Goal: Book appointment/travel/reservation

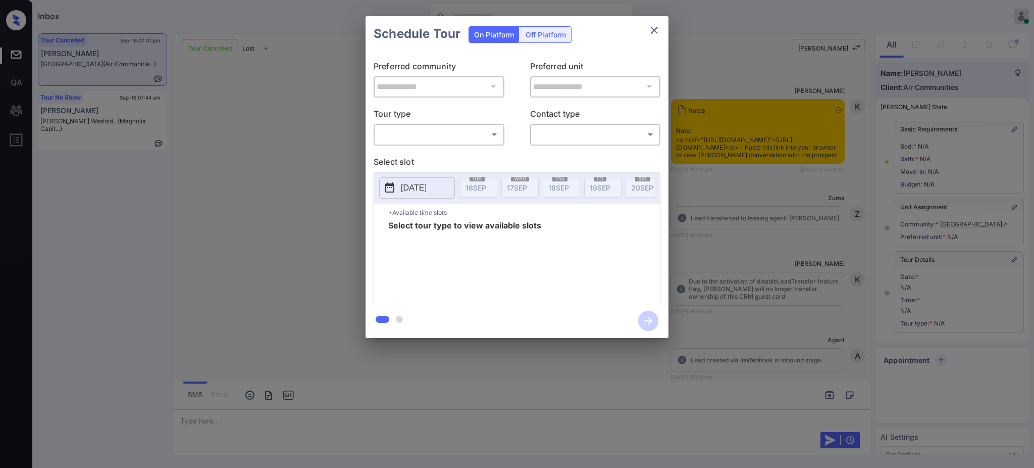
scroll to position [44, 0]
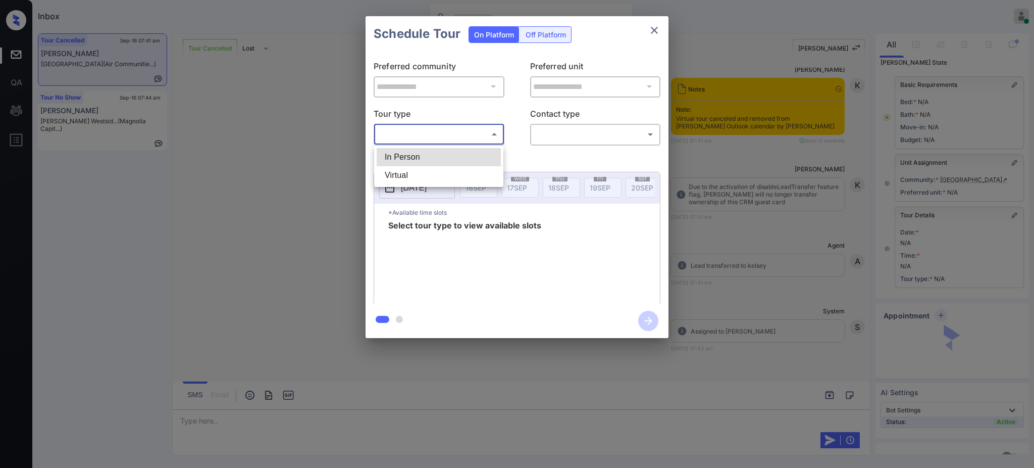
click at [445, 128] on body "Inbox Ajay Kumar Online Set yourself offline Set yourself on break Profile Swit…" at bounding box center [517, 234] width 1034 height 468
click at [409, 176] on li "Virtual" at bounding box center [439, 175] width 124 height 18
type input "*******"
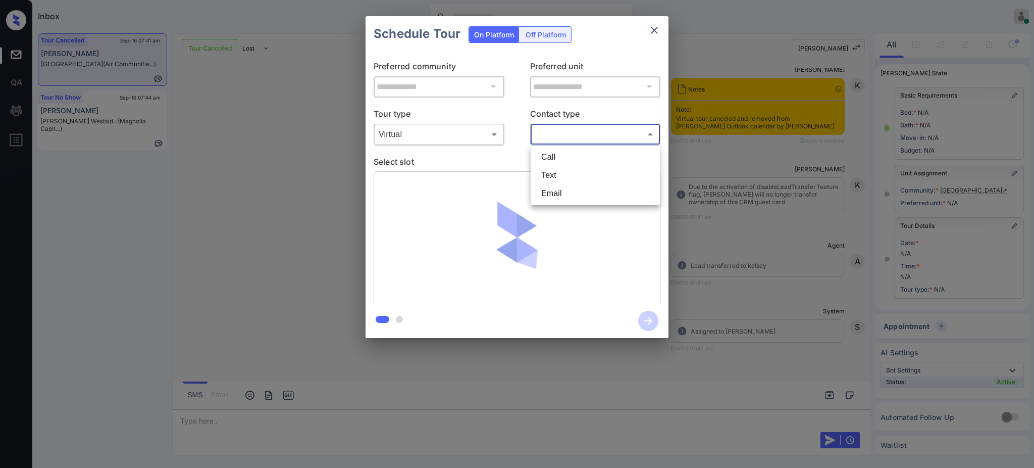
click at [583, 134] on body "Inbox Ajay Kumar Online Set yourself offline Set yourself on break Profile Swit…" at bounding box center [517, 234] width 1034 height 468
click at [547, 175] on li "Text" at bounding box center [595, 175] width 124 height 18
type input "****"
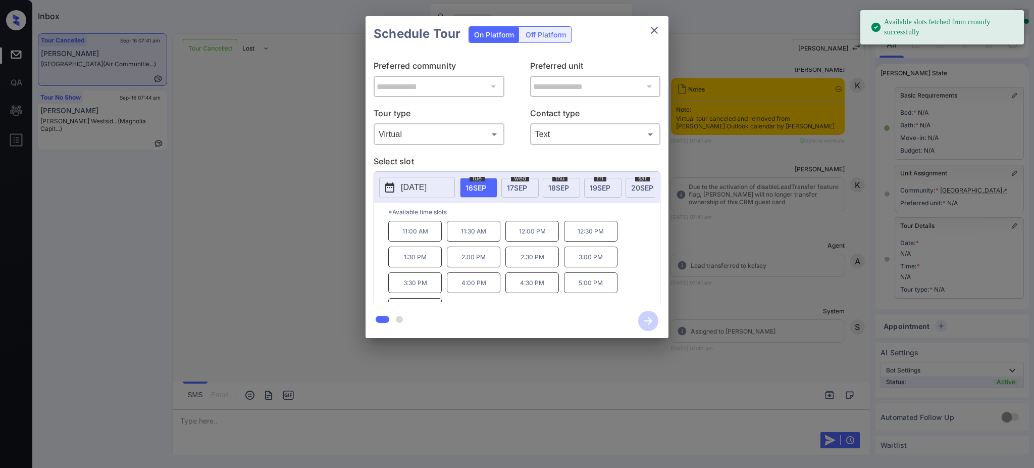
click at [427, 183] on p "2025-09-16" at bounding box center [414, 187] width 26 height 12
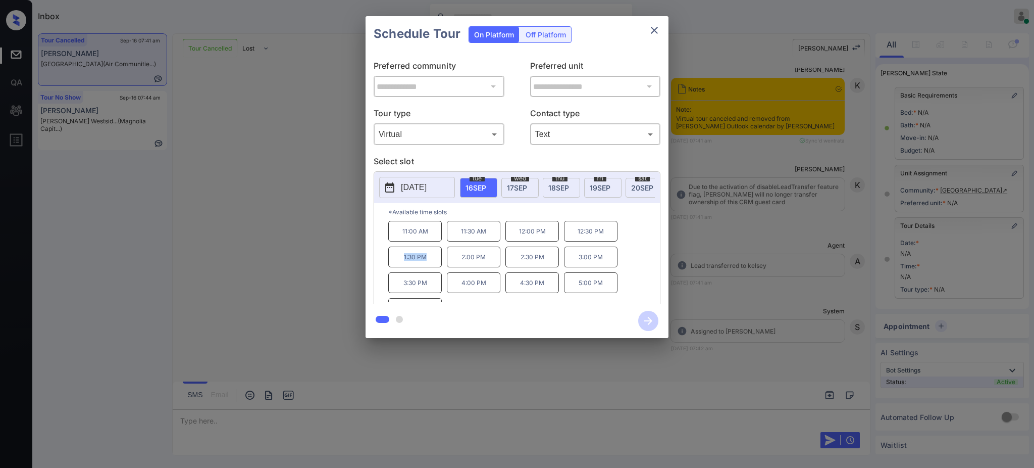
drag, startPoint x: 396, startPoint y: 268, endPoint x: 451, endPoint y: 264, distance: 54.2
type textarea "*******"
click at [442, 269] on div "11:00 AM 11:30 AM 12:00 PM 12:30 PM 1:30 PM 2:00 PM 2:30 PM 3:00 PM 3:30 PM 4:0…" at bounding box center [524, 261] width 272 height 81
copy p "1:30 PM"
click at [659, 28] on button "close" at bounding box center [654, 30] width 20 height 20
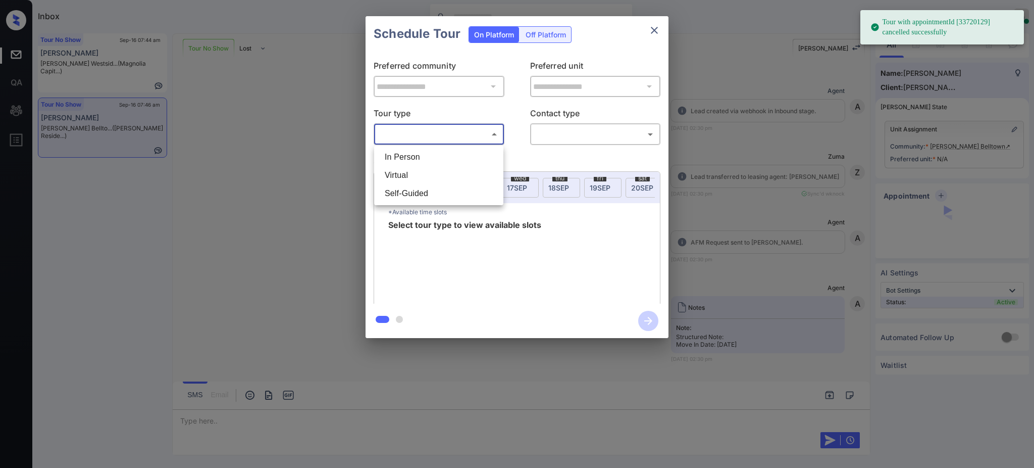
click at [426, 152] on li "In Person" at bounding box center [439, 157] width 124 height 18
type input "********"
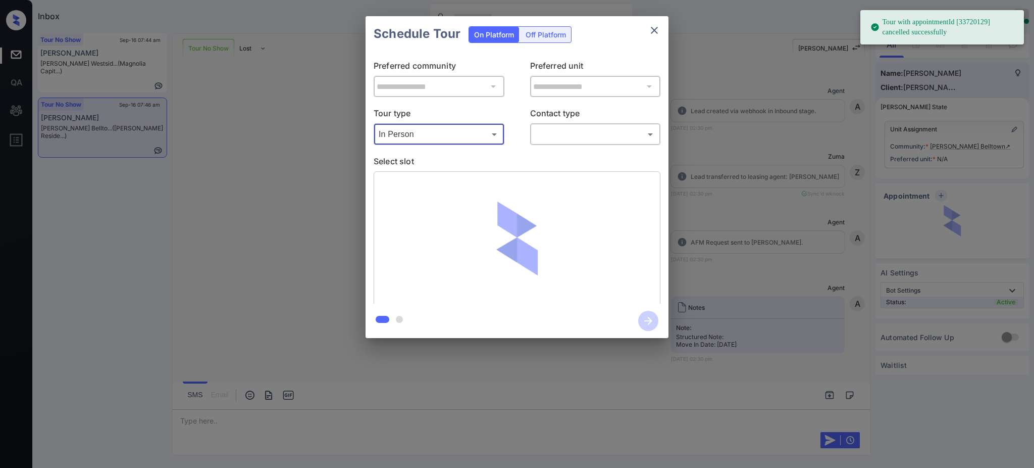
scroll to position [3977, 0]
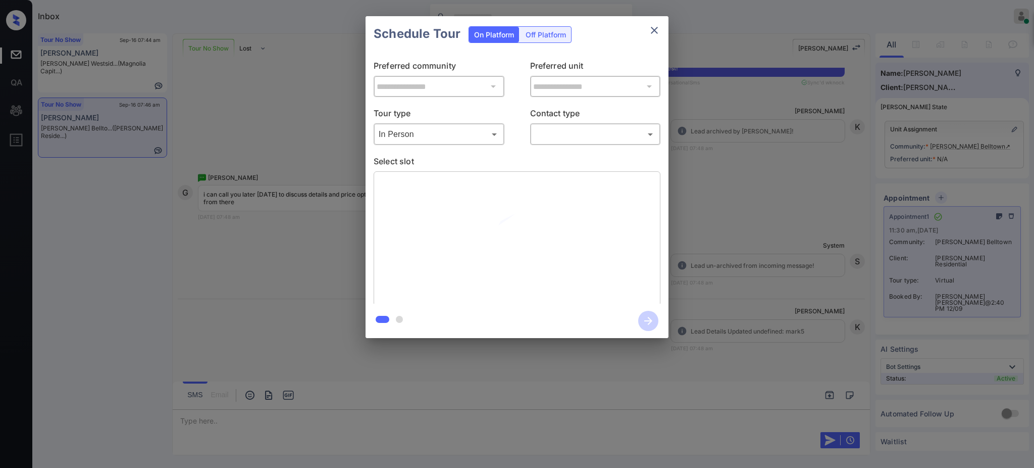
click at [551, 140] on body "Tour with appointmentId [33720129] cancelled successfully Inbox Ajay Kumar Onli…" at bounding box center [517, 234] width 1034 height 468
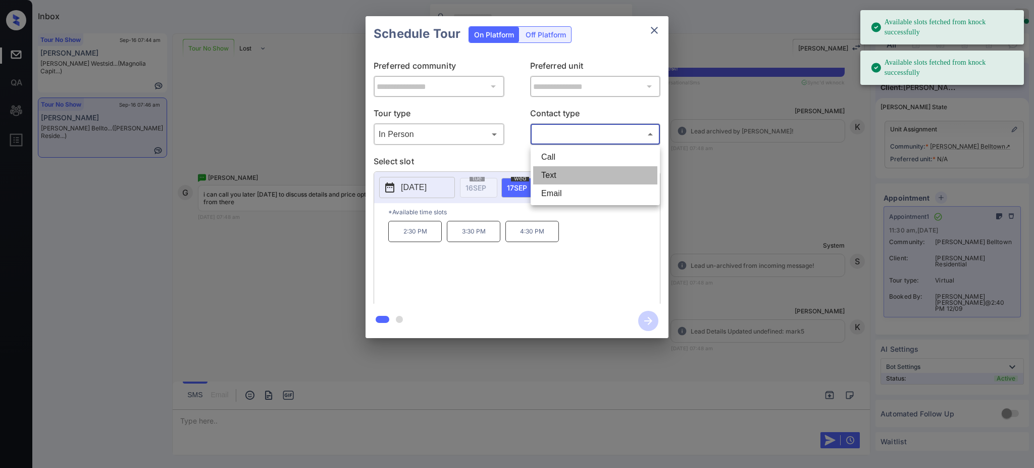
click at [542, 176] on li "Text" at bounding box center [595, 175] width 124 height 18
type input "****"
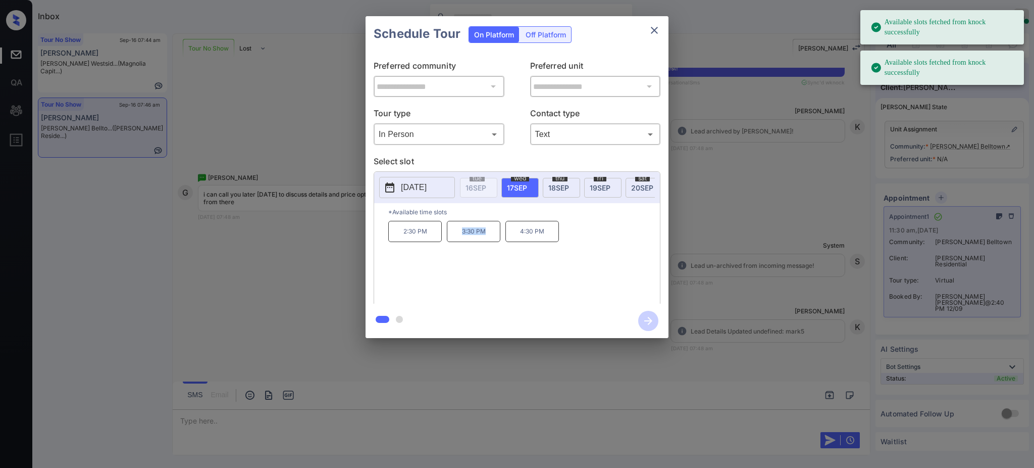
drag, startPoint x: 450, startPoint y: 242, endPoint x: 498, endPoint y: 244, distance: 48.0
click at [495, 242] on p "3:30 PM" at bounding box center [474, 231] width 54 height 21
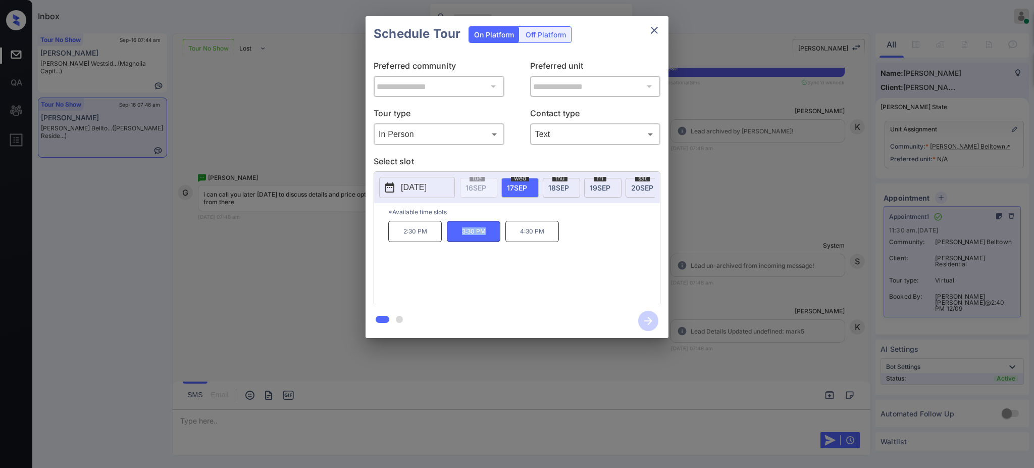
copy p "3:30 PM"
click at [648, 29] on icon "close" at bounding box center [654, 30] width 12 height 12
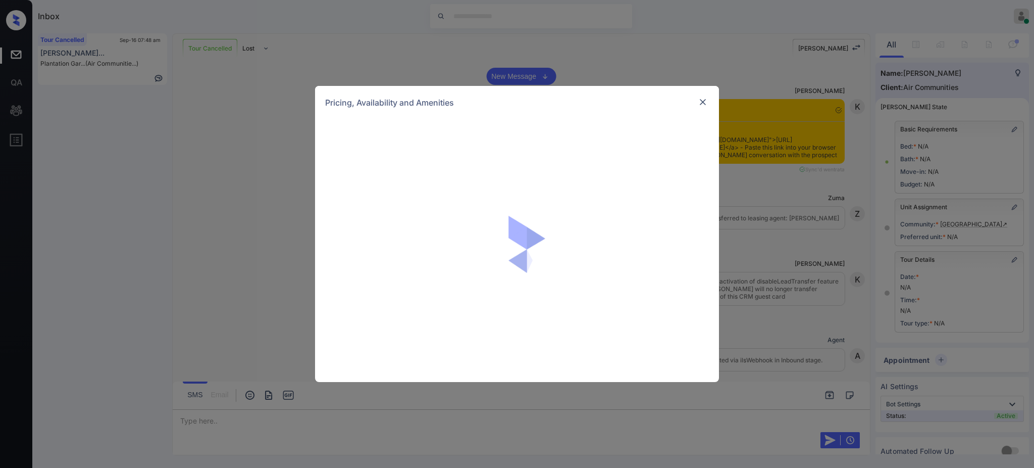
scroll to position [4947, 0]
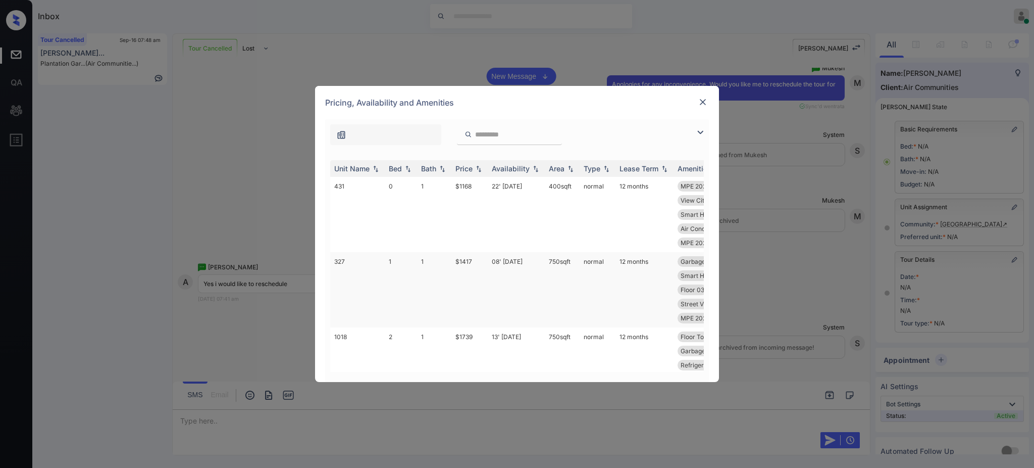
click at [469, 260] on td "$1417" at bounding box center [470, 289] width 36 height 75
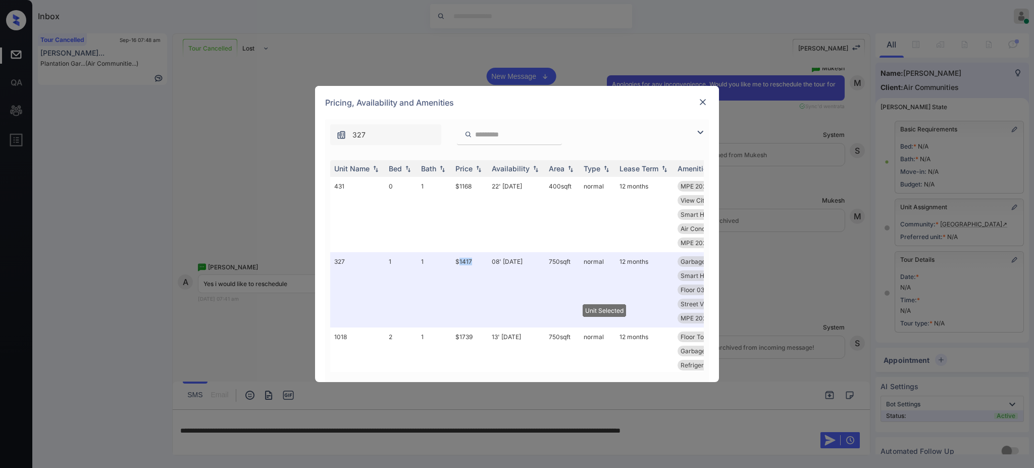
click at [705, 101] on img at bounding box center [703, 102] width 10 height 10
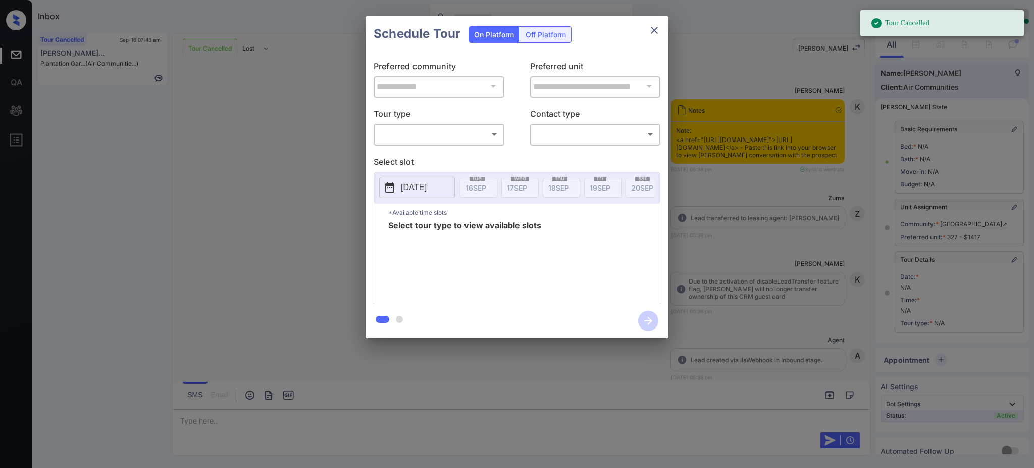
scroll to position [5755, 0]
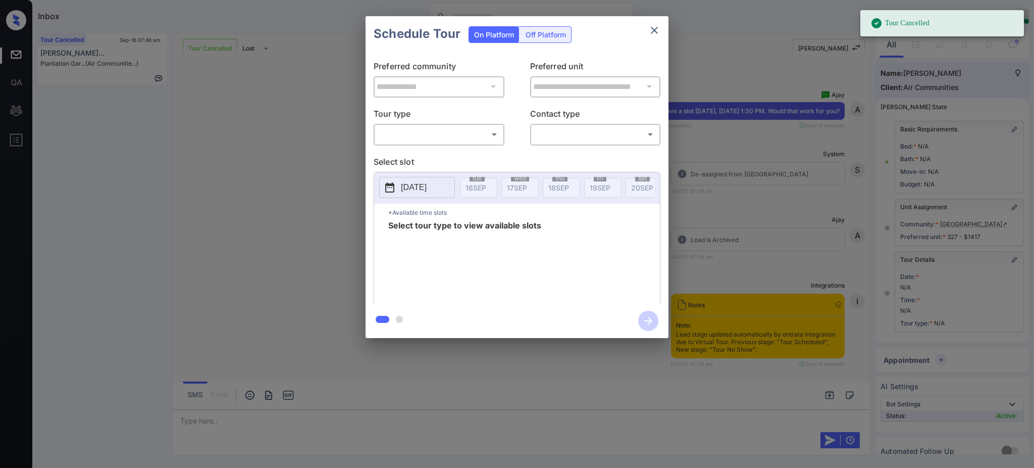
click at [438, 125] on div "​ ​" at bounding box center [439, 134] width 131 height 22
click at [433, 132] on body "Tour Cancelled Inbox Ajay Kumar Online Set yourself offline Set yourself on bre…" at bounding box center [517, 234] width 1034 height 468
click at [423, 173] on li "Virtual" at bounding box center [439, 175] width 124 height 18
type input "*******"
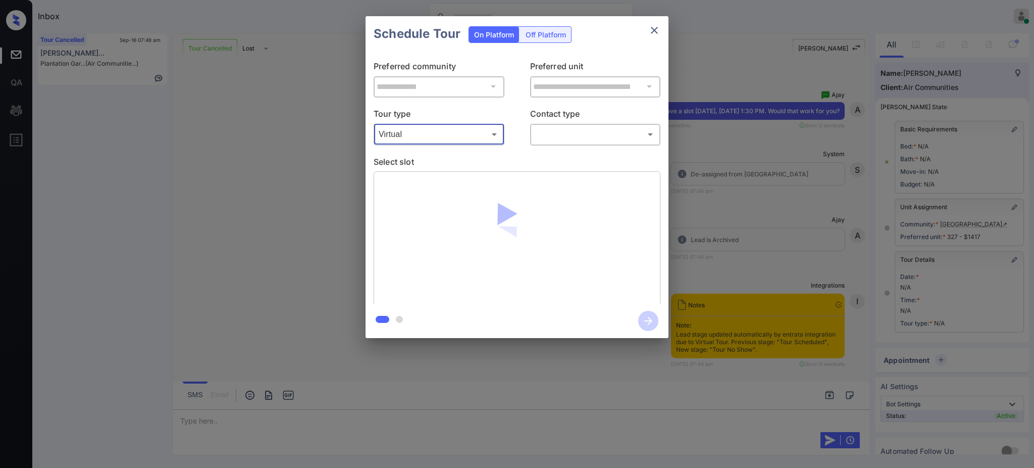
click at [602, 122] on p "Contact type" at bounding box center [595, 115] width 131 height 16
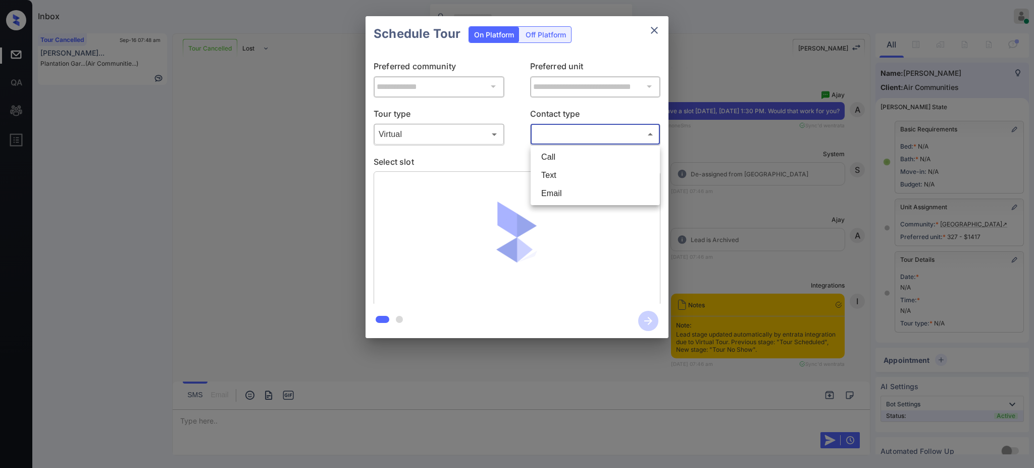
click at [587, 132] on body "Inbox Ajay Kumar Online Set yourself offline Set yourself on break Profile Swit…" at bounding box center [517, 234] width 1034 height 468
click at [572, 170] on li "Text" at bounding box center [595, 175] width 124 height 18
type input "****"
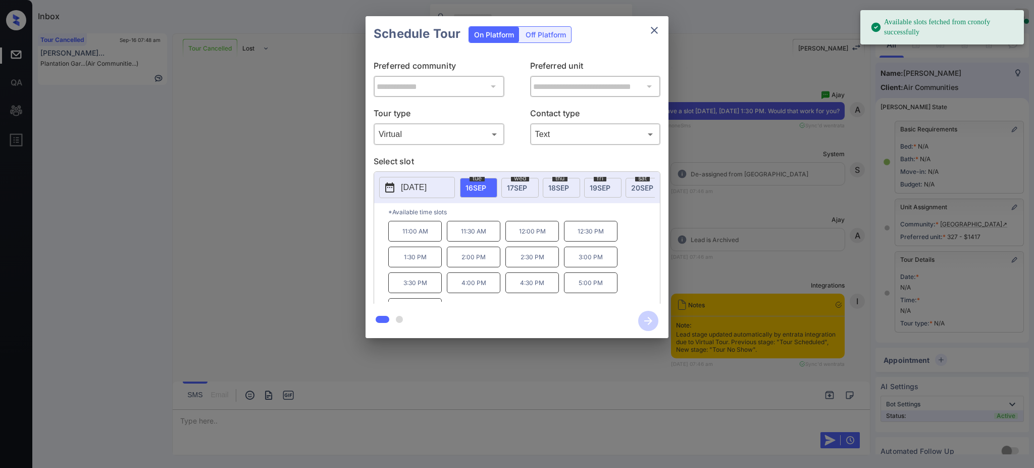
click at [478, 186] on span "16 SEP" at bounding box center [476, 187] width 21 height 9
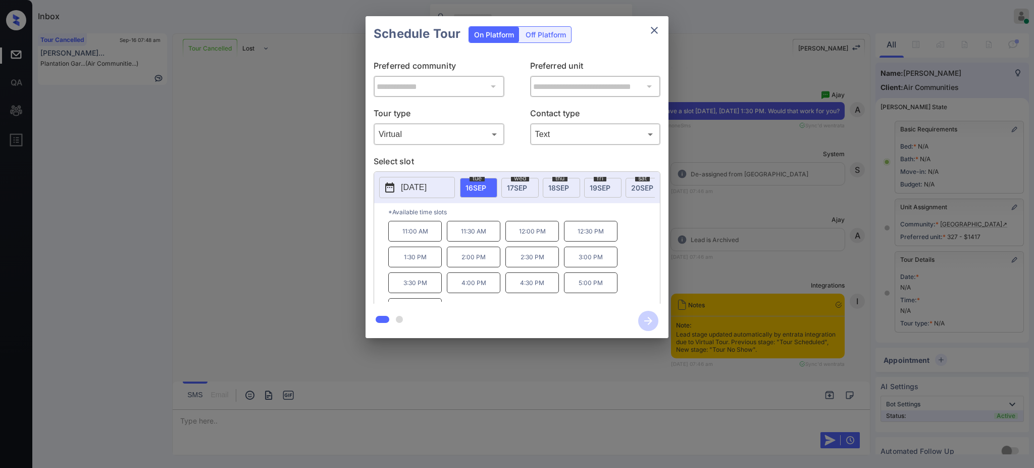
click at [407, 267] on p "1:30 PM" at bounding box center [415, 256] width 54 height 21
click at [648, 319] on icon "button" at bounding box center [648, 321] width 20 height 20
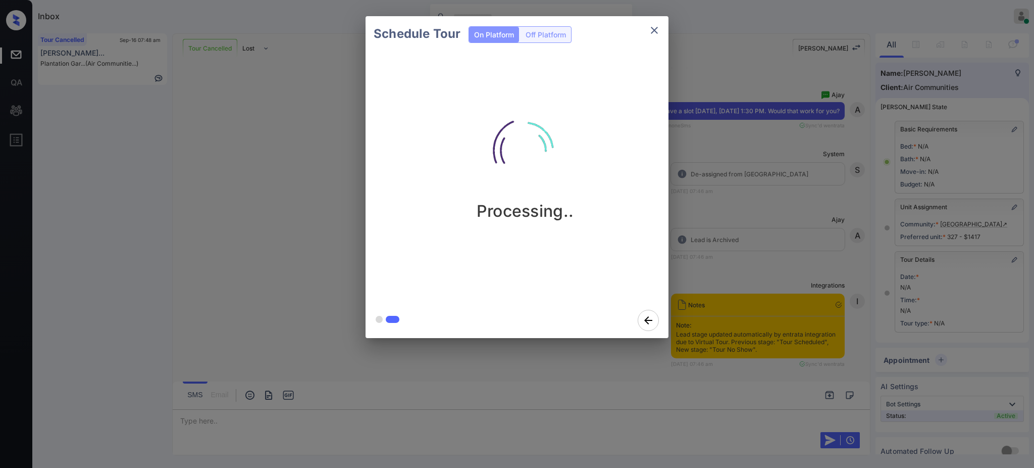
click at [747, 286] on div "Schedule Tour On Platform Off Platform Processing.." at bounding box center [517, 177] width 1034 height 354
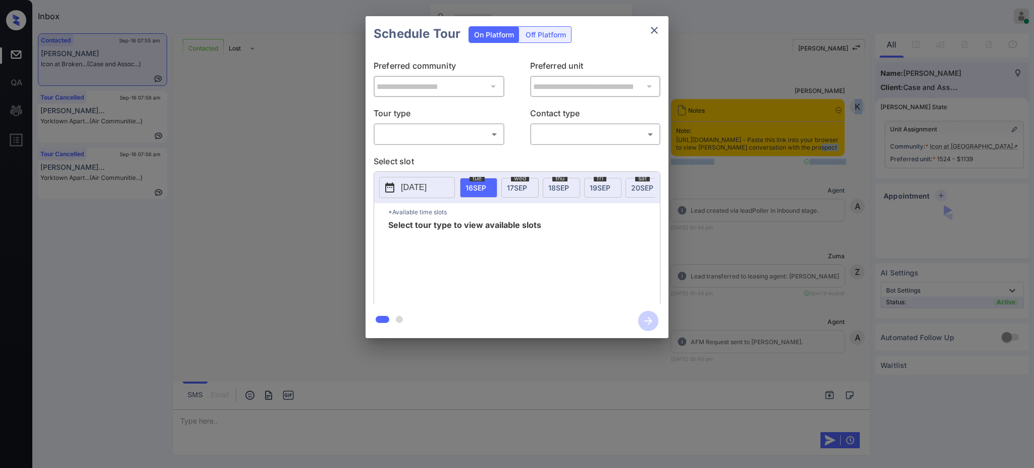
scroll to position [1683, 0]
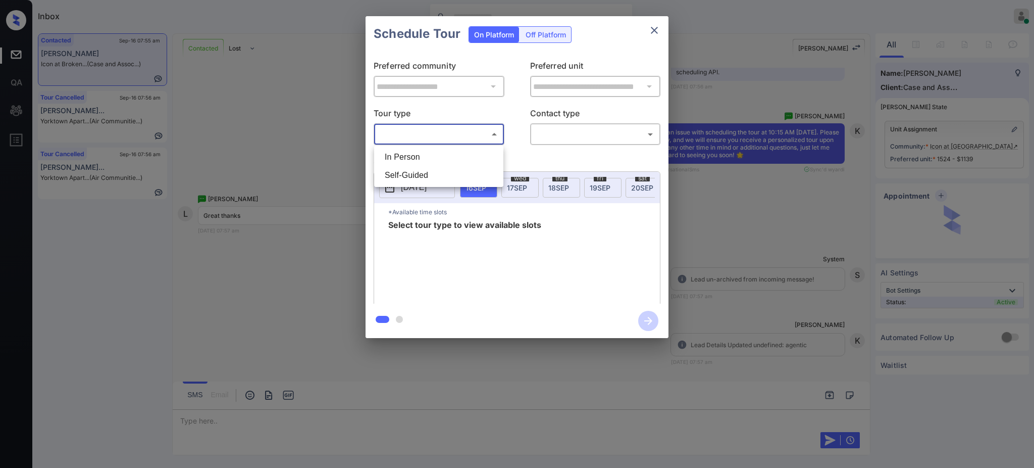
click at [465, 129] on body "Inbox [PERSON_NAME] Online Set yourself offline Set yourself on break Profile S…" at bounding box center [517, 234] width 1034 height 468
click at [448, 156] on li "In Person" at bounding box center [439, 157] width 124 height 18
type input "********"
click at [565, 129] on div at bounding box center [517, 234] width 1034 height 468
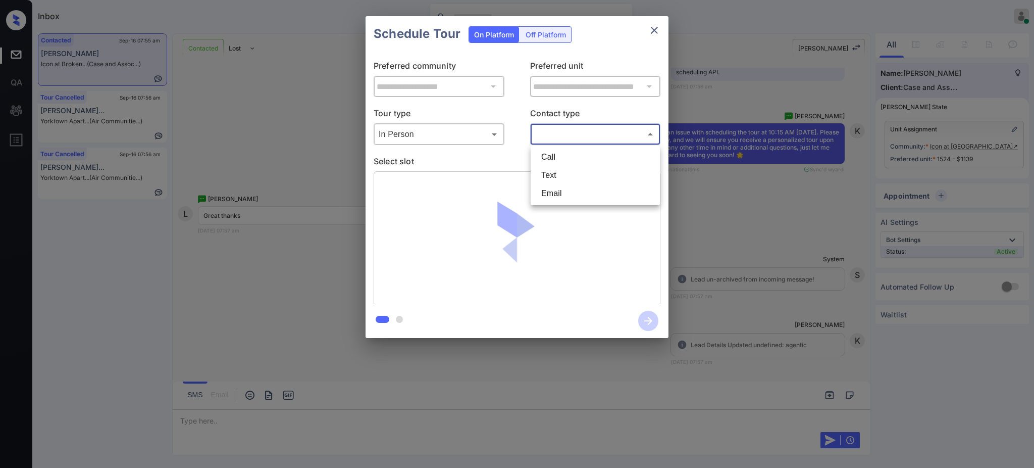
click at [565, 135] on body "Inbox Ajay Kumar Online Set yourself offline Set yourself on break Profile Swit…" at bounding box center [517, 234] width 1034 height 468
click at [561, 168] on li "Text" at bounding box center [595, 175] width 124 height 18
type input "****"
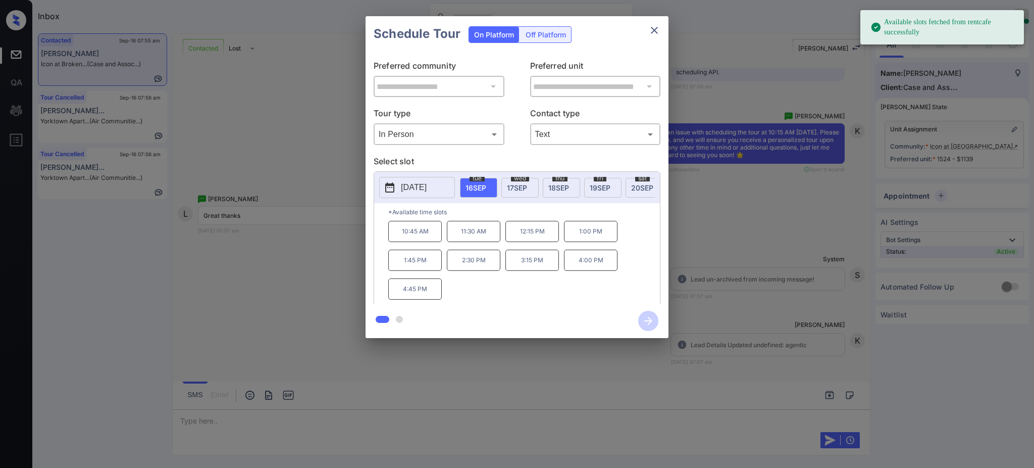
click at [475, 190] on span "16 SEP" at bounding box center [476, 187] width 21 height 9
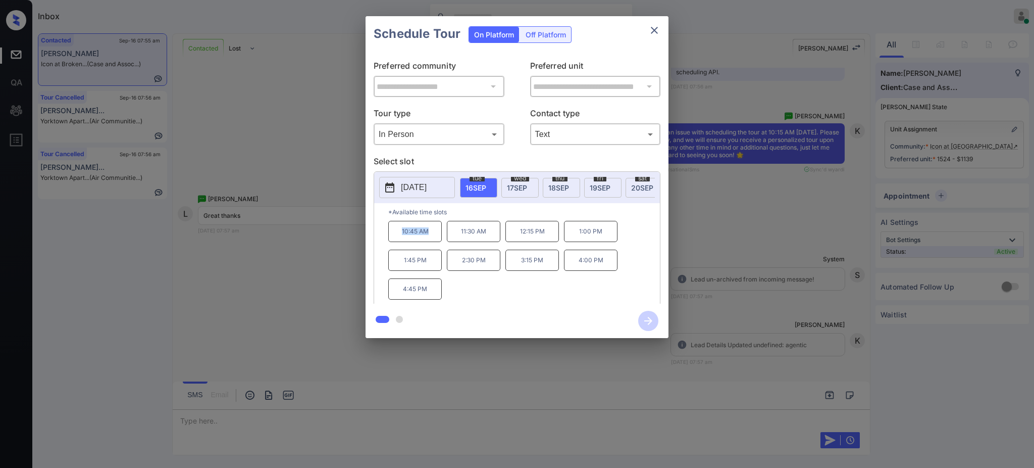
drag, startPoint x: 394, startPoint y: 240, endPoint x: 465, endPoint y: 230, distance: 71.4
click at [435, 242] on p "10:45 AM" at bounding box center [415, 231] width 54 height 21
copy p "10:45 AM"
click at [655, 32] on icon "close" at bounding box center [654, 30] width 12 height 12
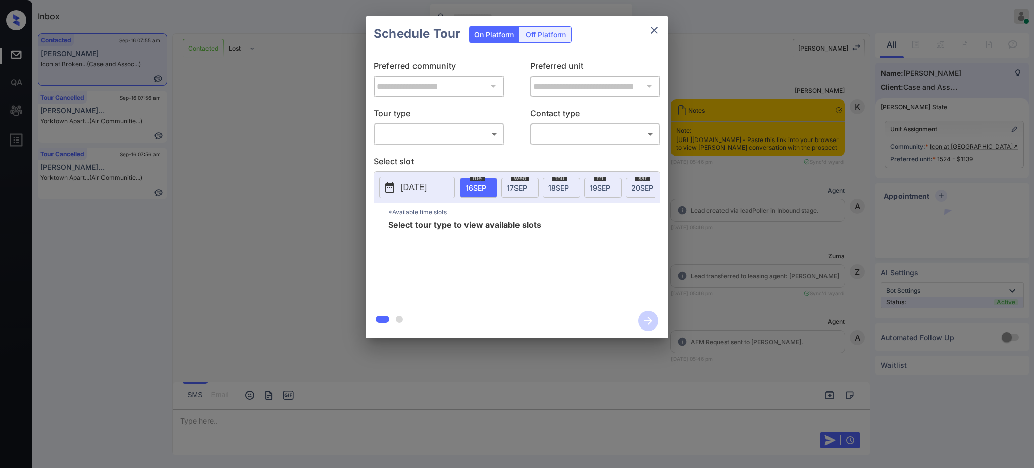
scroll to position [1895, 0]
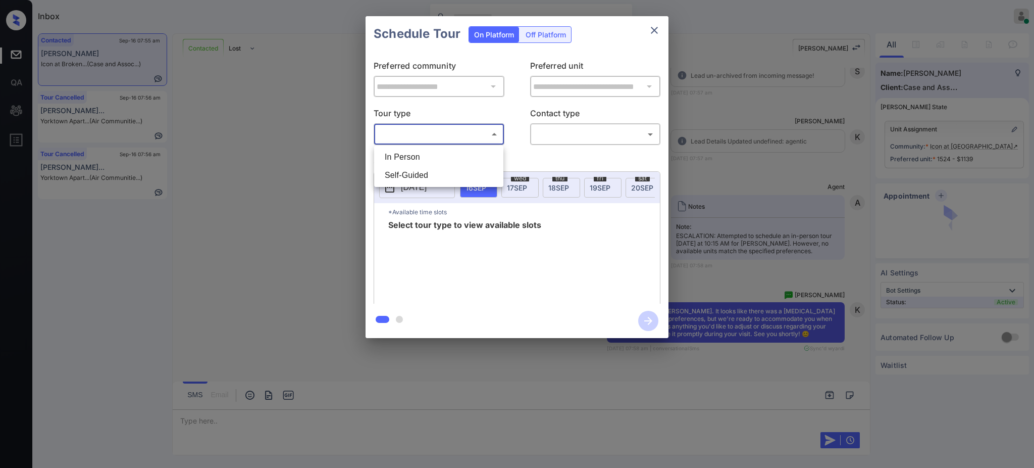
click at [460, 134] on body "Inbox [PERSON_NAME] Online Set yourself offline Set yourself on break Profile S…" at bounding box center [517, 234] width 1034 height 468
click at [433, 154] on li "In Person" at bounding box center [439, 157] width 124 height 18
type input "********"
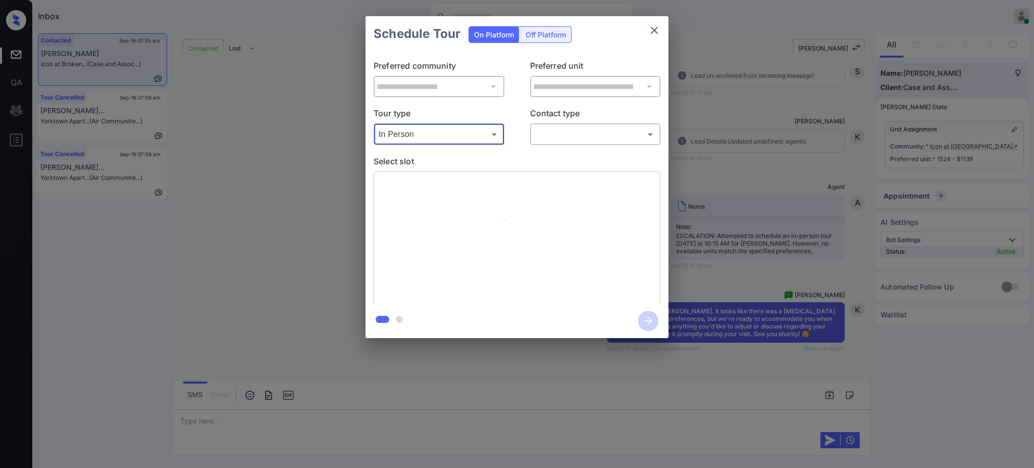
click at [586, 130] on body "Inbox [PERSON_NAME] Online Set yourself offline Set yourself on break Profile S…" at bounding box center [517, 234] width 1034 height 468
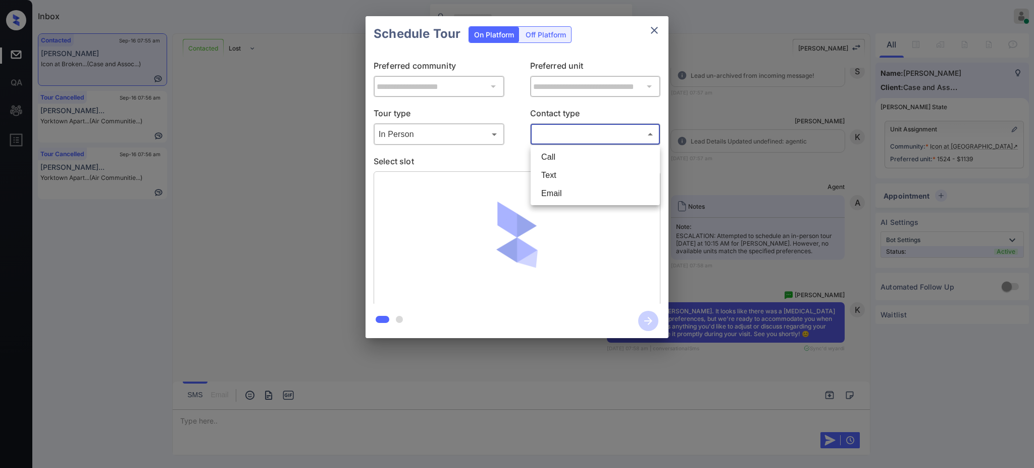
click at [562, 169] on li "Text" at bounding box center [595, 175] width 124 height 18
type input "****"
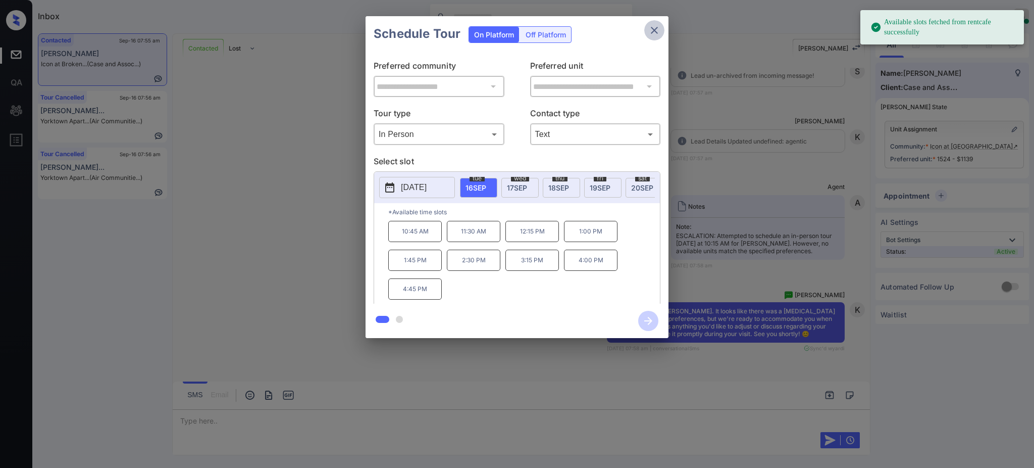
click at [658, 31] on icon "close" at bounding box center [654, 30] width 12 height 12
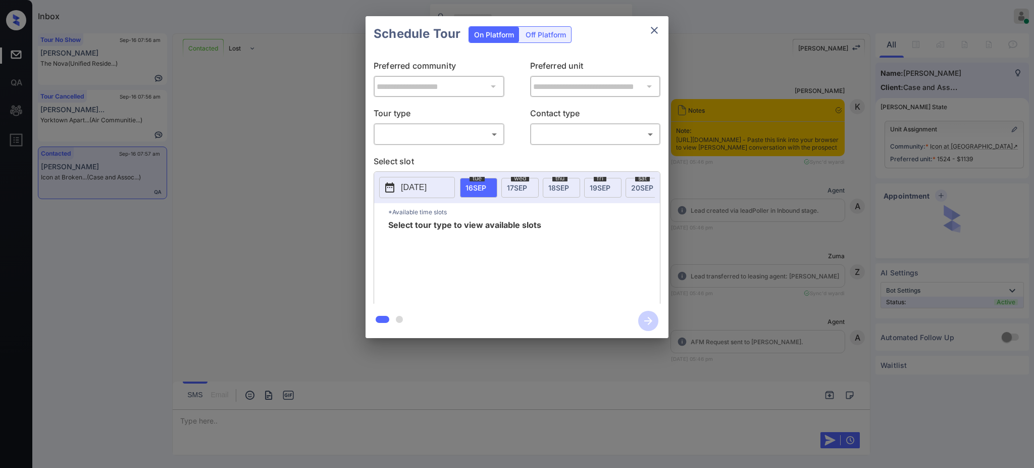
click at [427, 134] on body "Inbox [PERSON_NAME] Online Set yourself offline Set yourself on break Profile S…" at bounding box center [517, 234] width 1034 height 468
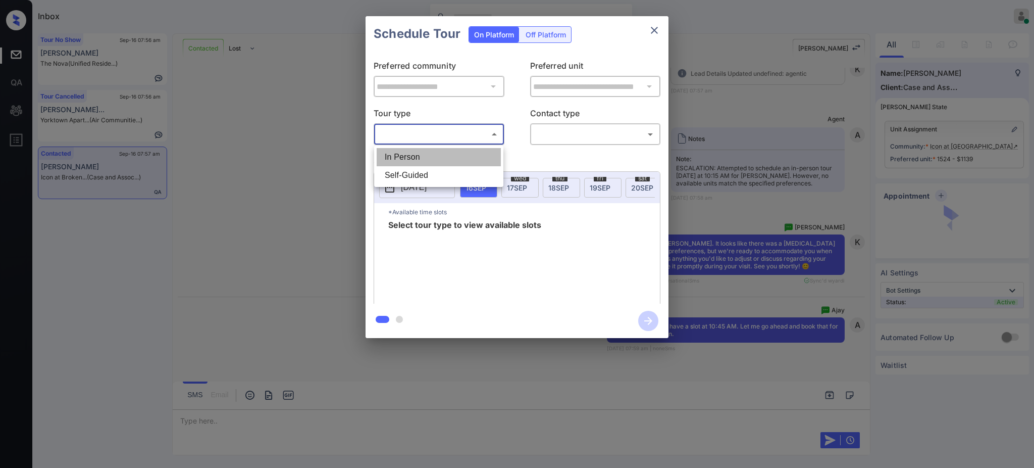
click at [422, 150] on li "In Person" at bounding box center [439, 157] width 124 height 18
type input "********"
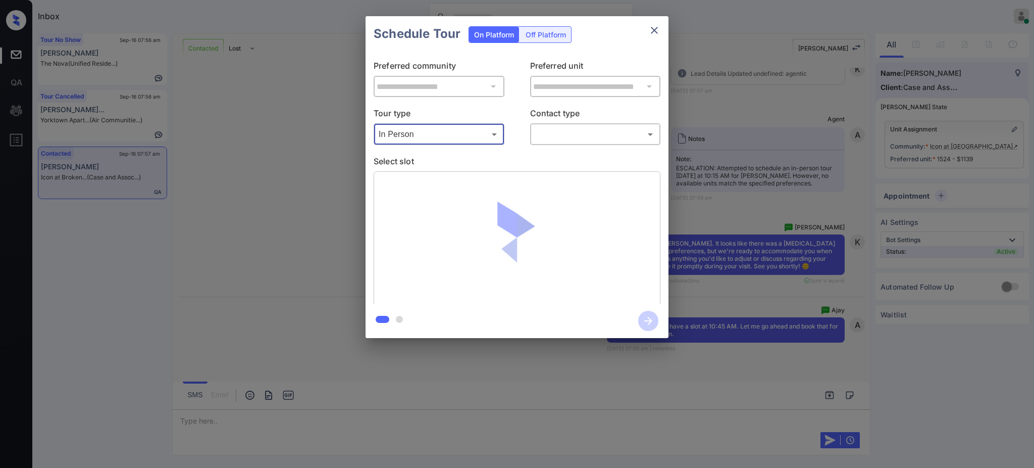
click at [544, 141] on body "Inbox Ajay Kumar Online Set yourself offline Set yourself on break Profile Swit…" at bounding box center [517, 234] width 1034 height 468
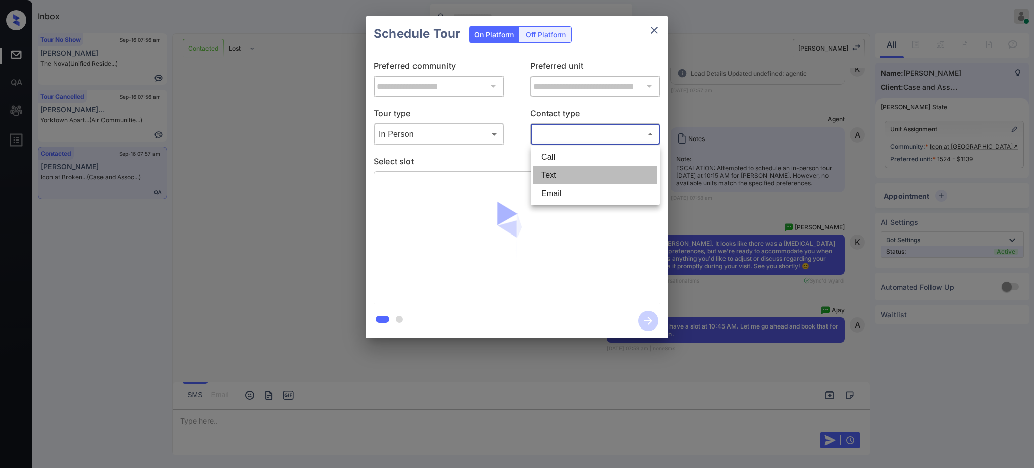
click at [555, 172] on li "Text" at bounding box center [595, 175] width 124 height 18
type input "****"
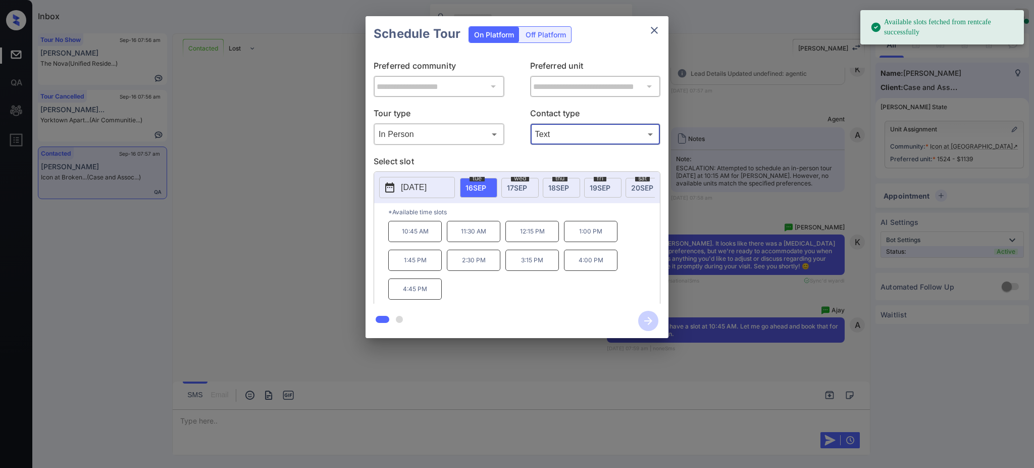
click at [477, 177] on span "tue" at bounding box center [477, 178] width 15 height 6
click at [426, 242] on p "10:45 AM" at bounding box center [415, 231] width 54 height 21
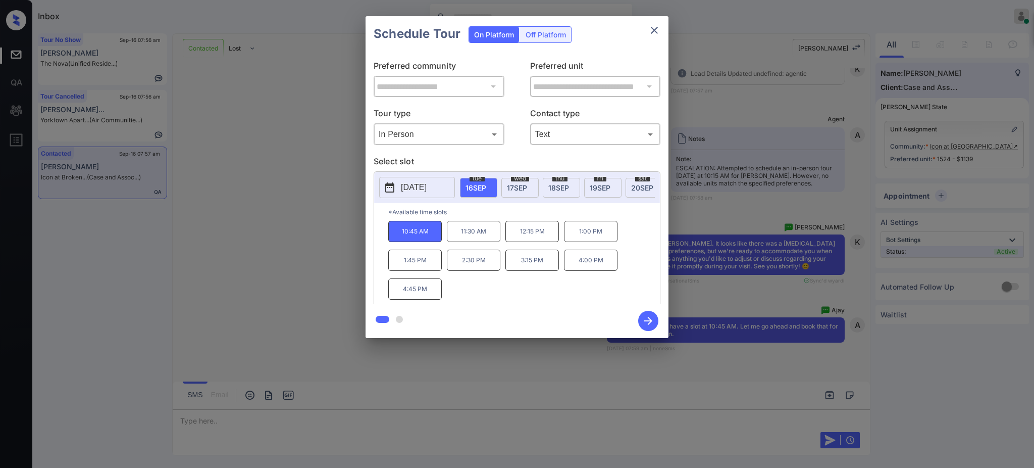
click at [645, 320] on icon "button" at bounding box center [648, 321] width 8 height 8
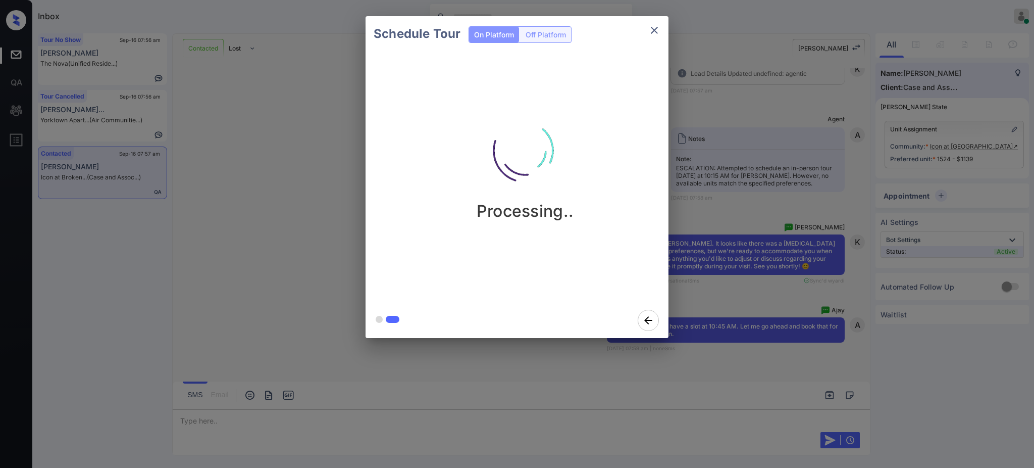
click at [698, 285] on div "Schedule Tour On Platform Off Platform Processing.." at bounding box center [517, 177] width 1034 height 354
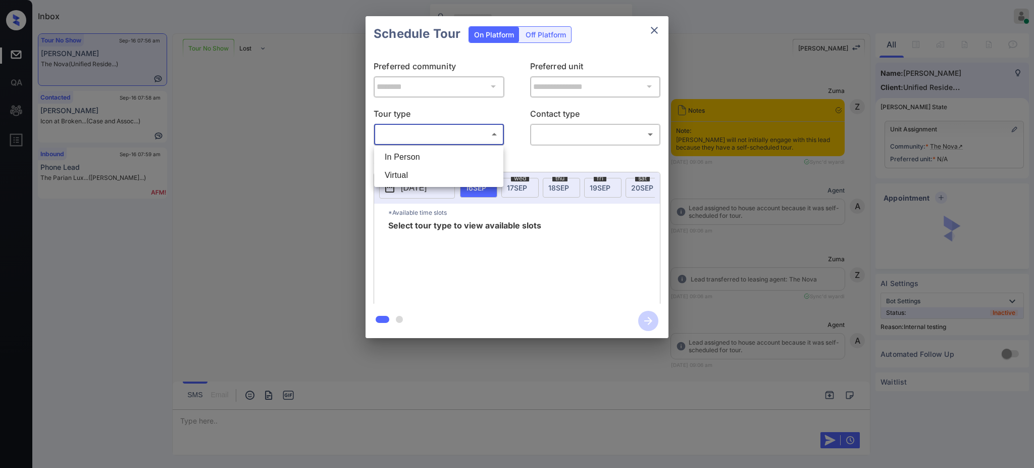
scroll to position [3736, 0]
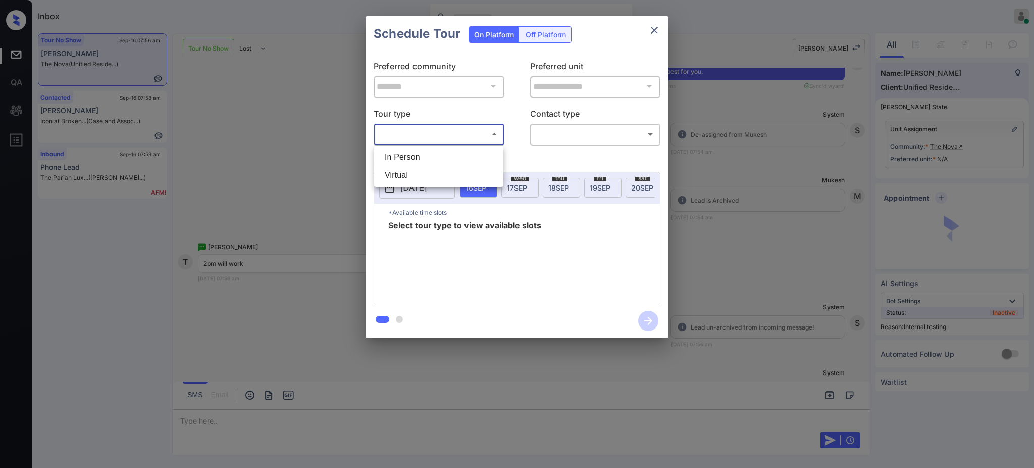
click at [423, 146] on ul "In Person Virtual" at bounding box center [438, 165] width 129 height 41
click at [423, 153] on li "In Person" at bounding box center [439, 157] width 124 height 18
type input "********"
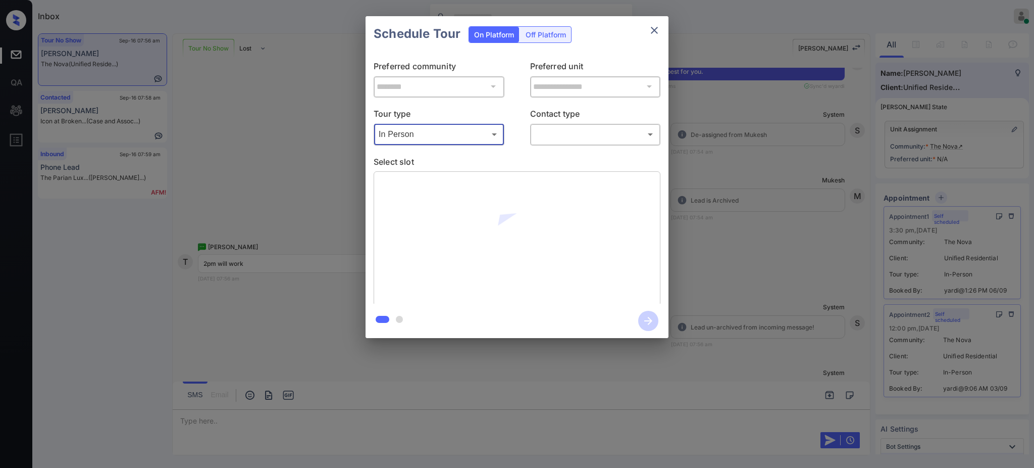
click at [543, 135] on body "Inbox Ajay Kumar Online Set yourself offline Set yourself on break Profile Swit…" at bounding box center [517, 234] width 1034 height 468
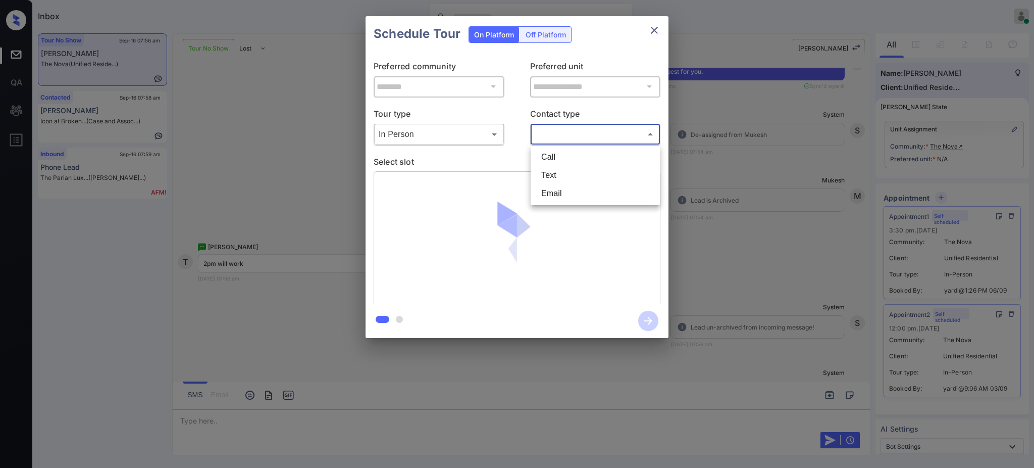
click at [545, 185] on li "Email" at bounding box center [595, 193] width 124 height 18
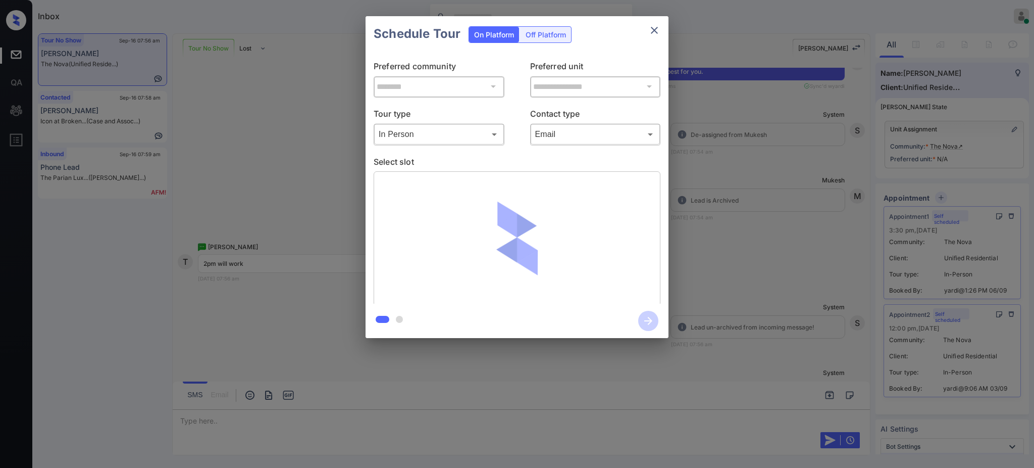
click at [549, 177] on li "Email" at bounding box center [595, 172] width 93 height 10
click at [548, 133] on body "Inbox Ajay Kumar Online Set yourself offline Set yourself on break Profile Swit…" at bounding box center [517, 234] width 1034 height 468
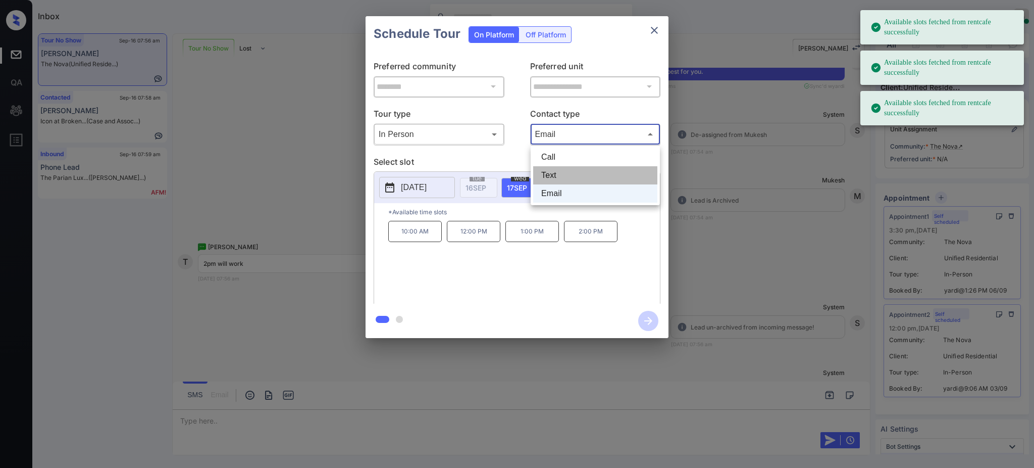
click at [552, 175] on li "Text" at bounding box center [595, 175] width 124 height 18
type input "****"
click at [632, 189] on span "20 SEP" at bounding box center [642, 187] width 22 height 9
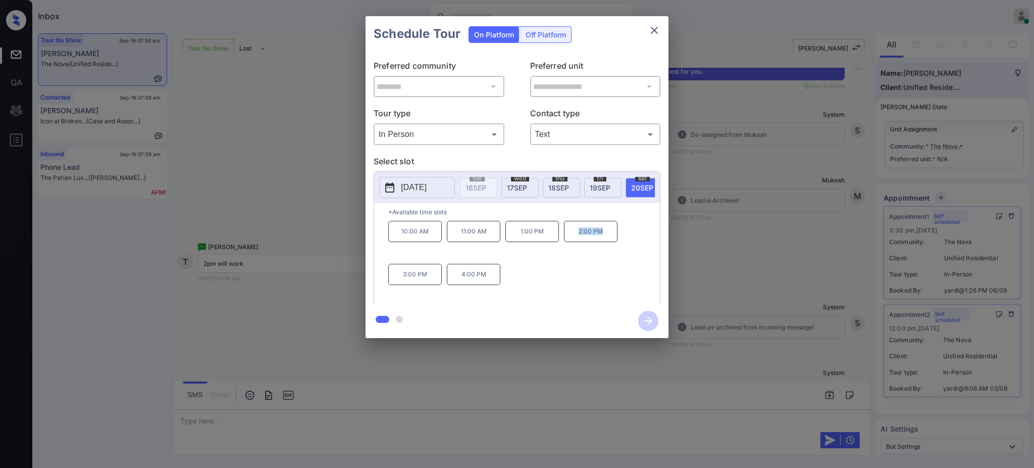
drag, startPoint x: 572, startPoint y: 241, endPoint x: 640, endPoint y: 225, distance: 70.1
click at [620, 241] on div "10:00 AM 11:00 AM 1:00 PM 2:00 PM 3:00 PM 4:00 PM" at bounding box center [524, 261] width 272 height 81
copy p "2:00 PM"
click at [656, 25] on icon "close" at bounding box center [654, 30] width 12 height 12
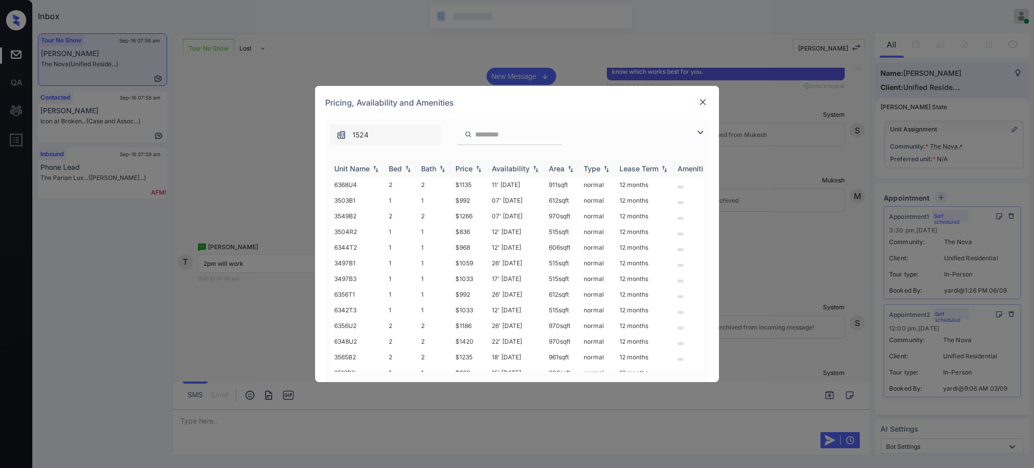
click at [405, 169] on img at bounding box center [408, 168] width 10 height 7
click at [703, 105] on img at bounding box center [703, 102] width 10 height 10
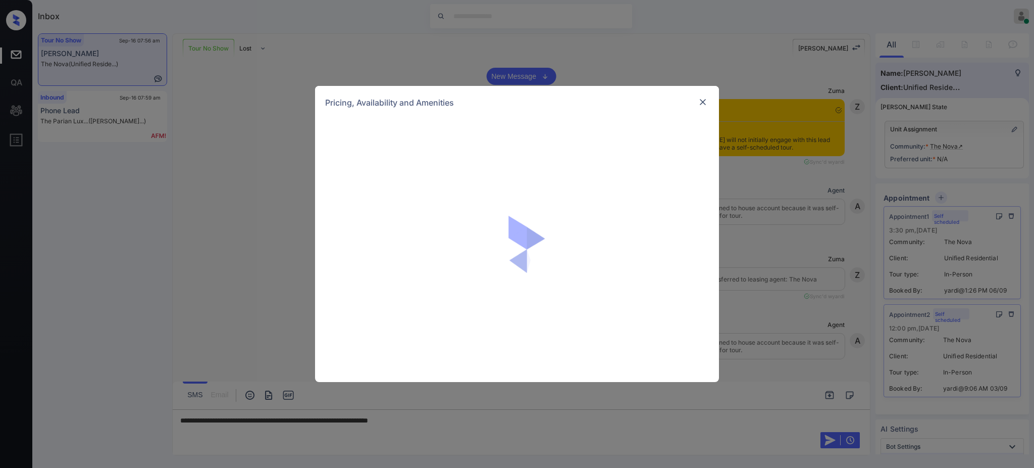
scroll to position [3669, 0]
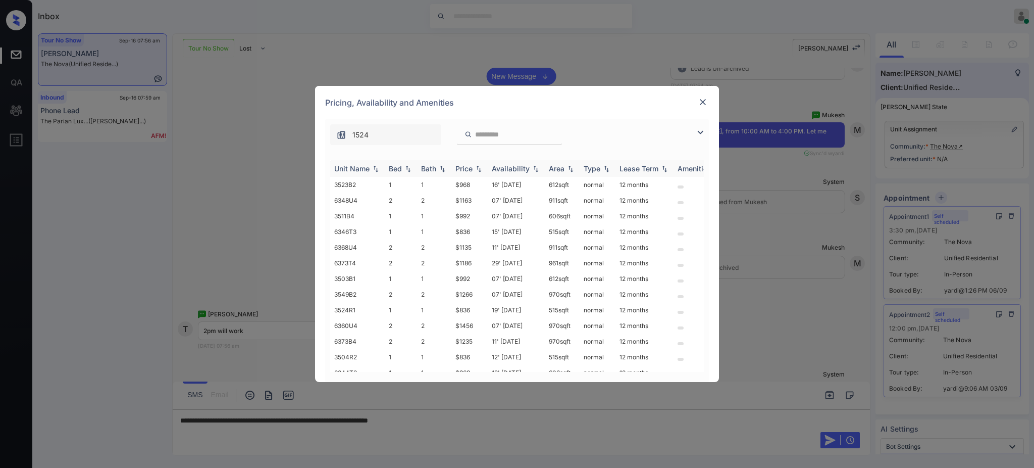
click at [398, 167] on div "Bed" at bounding box center [395, 168] width 13 height 9
drag, startPoint x: 454, startPoint y: 353, endPoint x: 475, endPoint y: 356, distance: 20.9
click at [475, 356] on td "$836" at bounding box center [470, 364] width 36 height 16
copy td "$836"
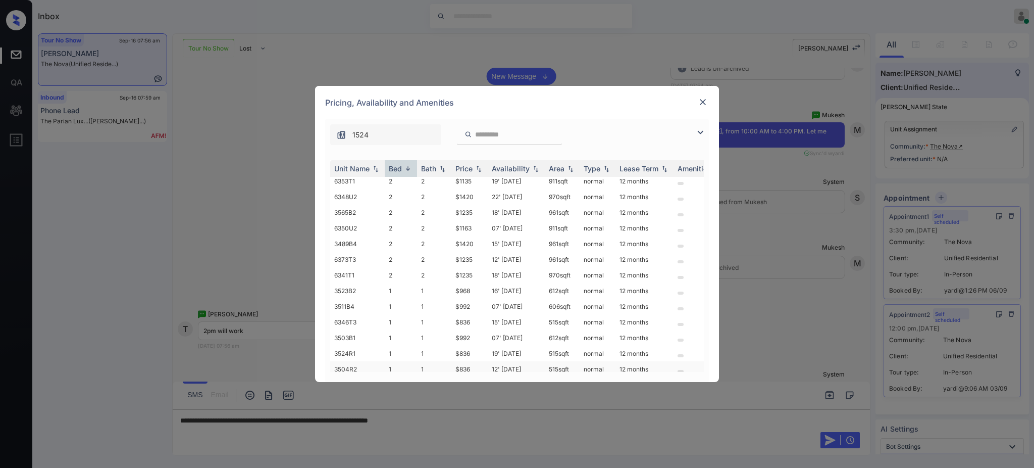
scroll to position [45, 0]
copy td "$836"
click at [707, 99] on img at bounding box center [703, 102] width 10 height 10
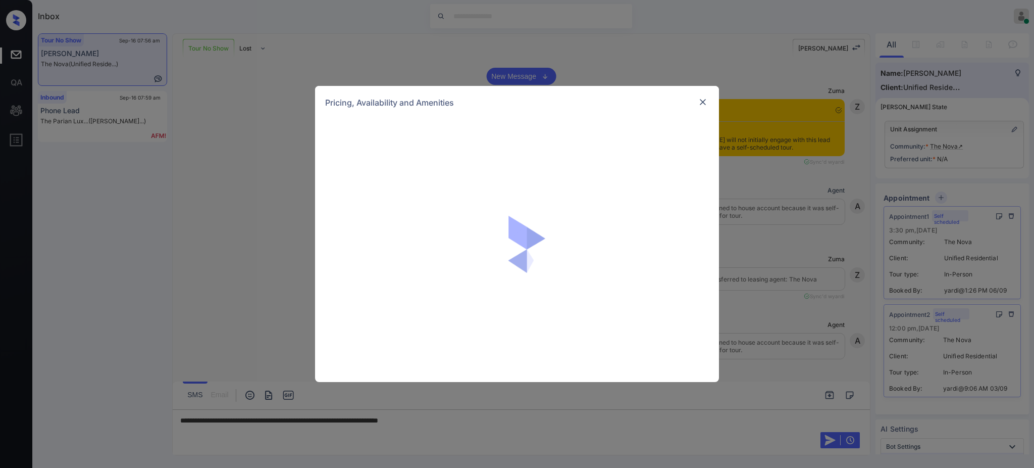
scroll to position [3669, 0]
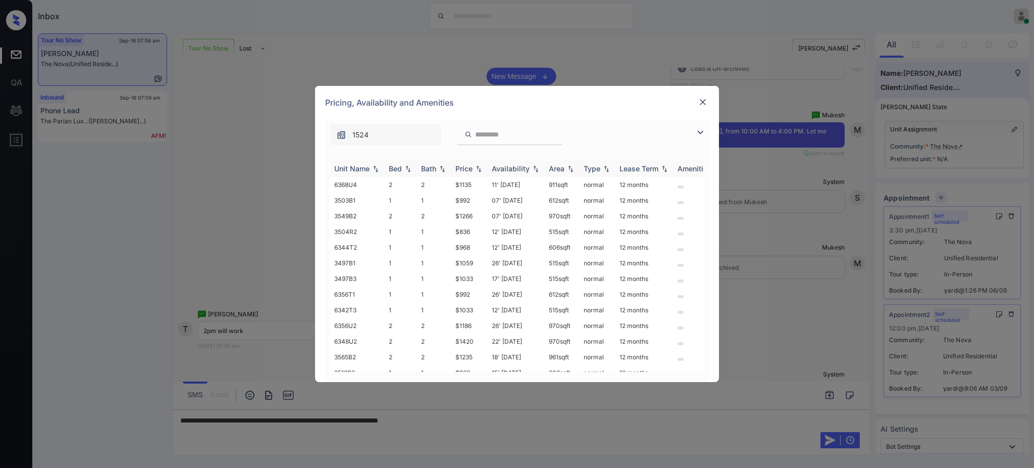
click at [396, 168] on div "Bed" at bounding box center [395, 168] width 13 height 9
drag, startPoint x: 454, startPoint y: 215, endPoint x: 469, endPoint y: 217, distance: 14.7
click at [469, 217] on td "$1186" at bounding box center [470, 216] width 36 height 16
click at [469, 219] on td "$1186" at bounding box center [470, 216] width 36 height 16
click at [455, 220] on td "$1186" at bounding box center [470, 216] width 36 height 16
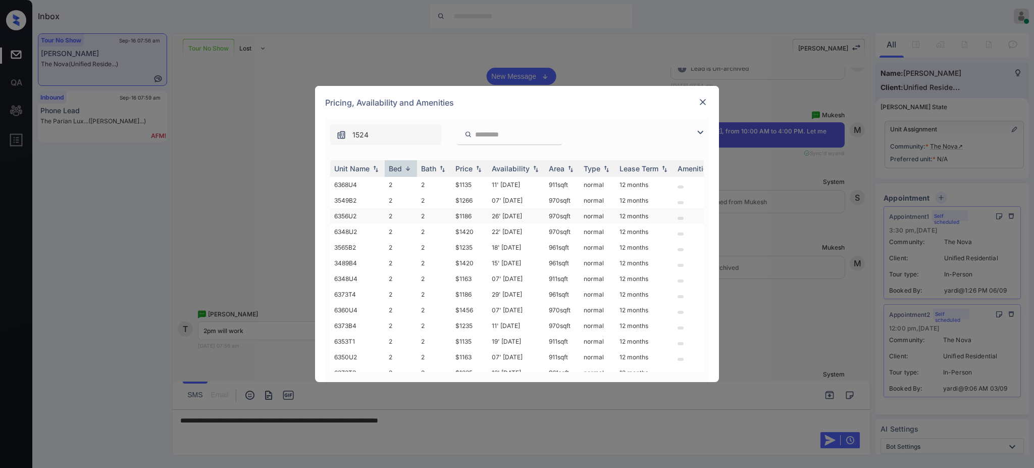
click at [455, 220] on td "$1186" at bounding box center [470, 216] width 36 height 16
drag, startPoint x: 456, startPoint y: 220, endPoint x: 520, endPoint y: 264, distance: 78.2
click at [472, 221] on td "$1186" at bounding box center [470, 216] width 36 height 16
copy td "$1186"
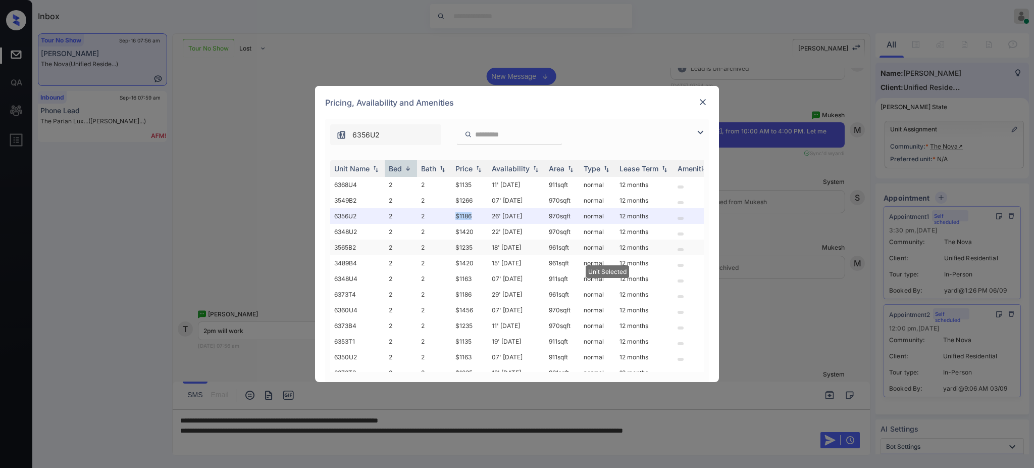
click at [469, 246] on td "$1235" at bounding box center [470, 247] width 36 height 16
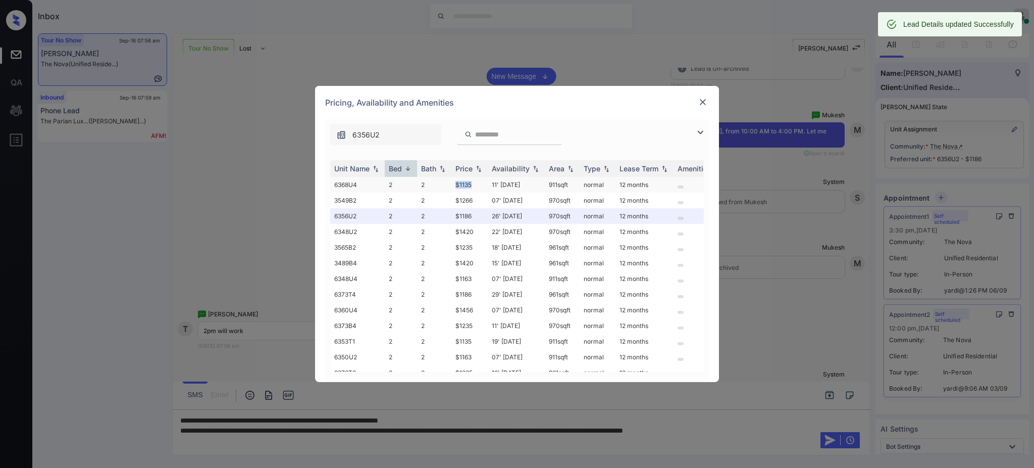
drag, startPoint x: 451, startPoint y: 188, endPoint x: 471, endPoint y: 185, distance: 20.4
click at [471, 185] on tr "6368U4 2 2 $1135 11' Sep 25 911 sqft normal 12 months" at bounding box center [594, 185] width 528 height 16
copy tr "$1135"
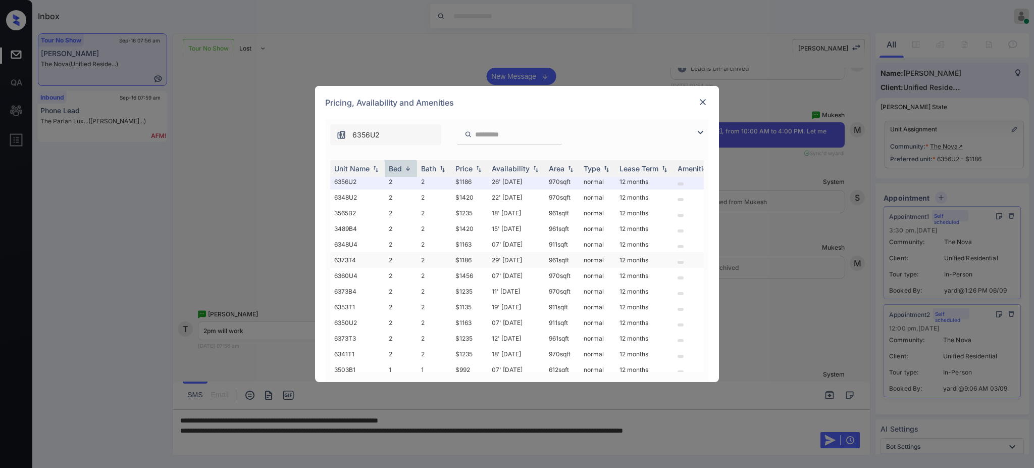
scroll to position [67, 0]
click at [701, 100] on img at bounding box center [703, 102] width 10 height 10
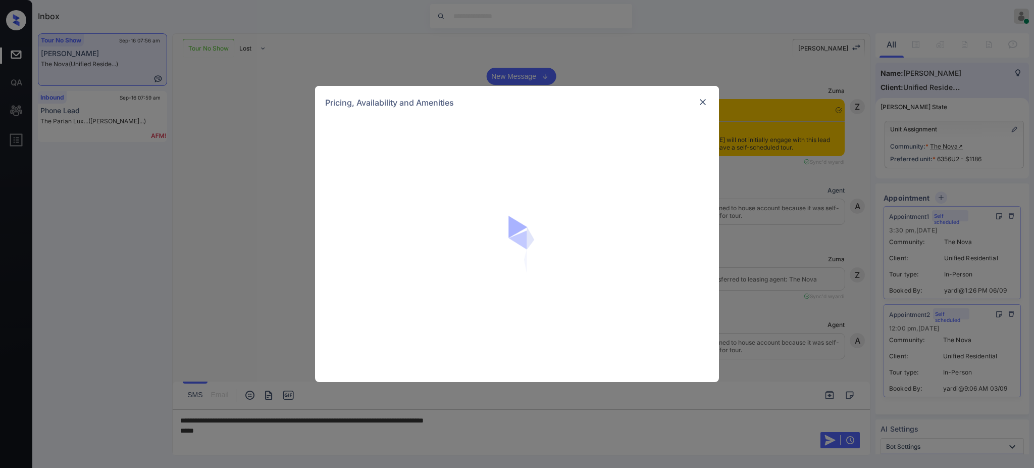
scroll to position [3669, 0]
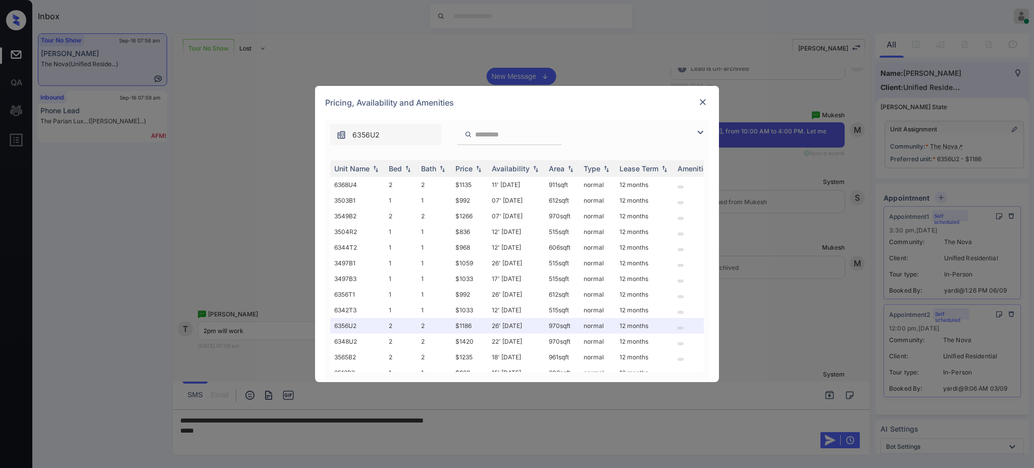
click at [400, 172] on div "Bed" at bounding box center [395, 168] width 13 height 9
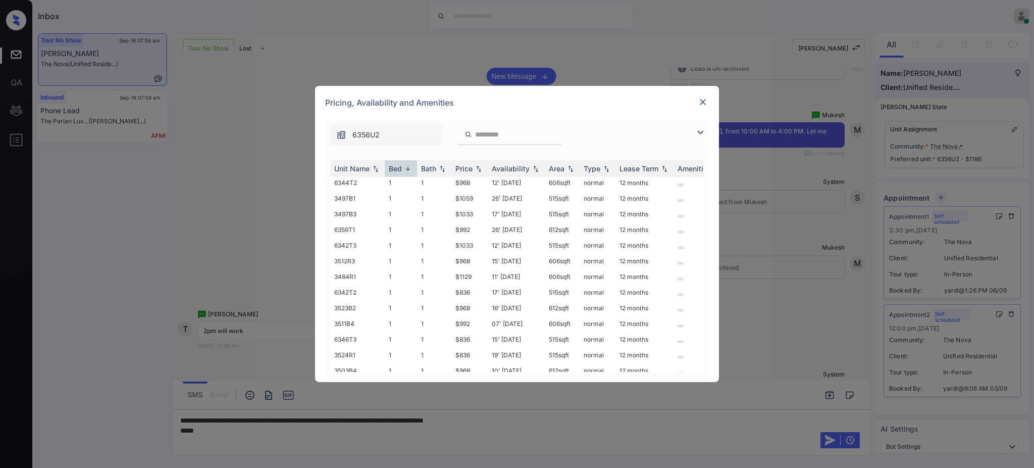
scroll to position [315, 0]
click at [700, 99] on img at bounding box center [703, 102] width 10 height 10
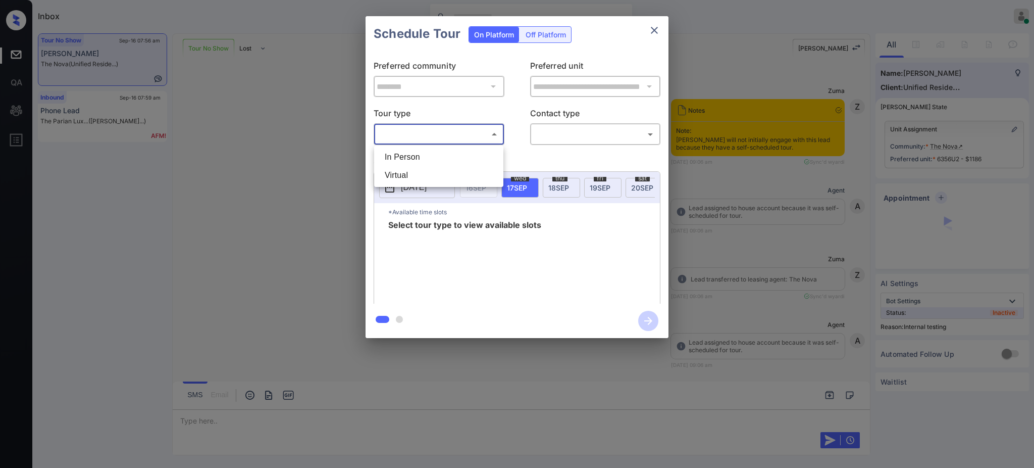
scroll to position [3871, 0]
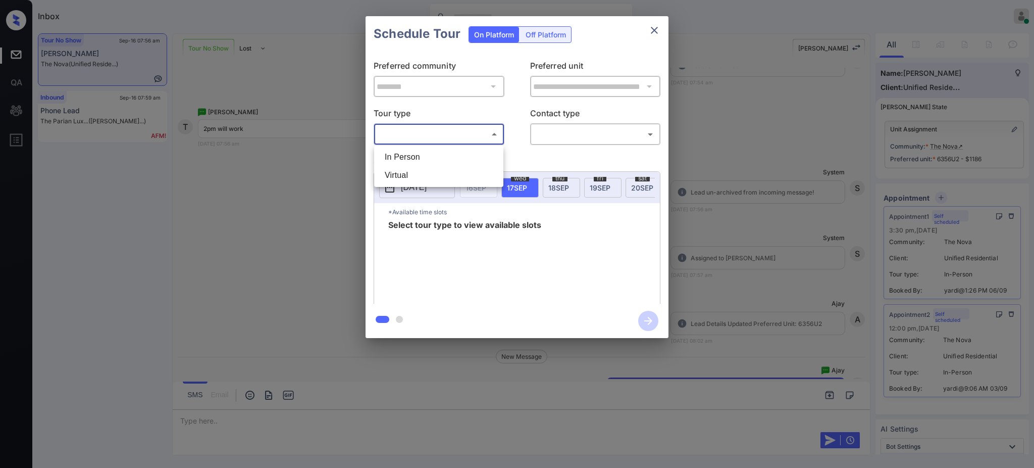
click at [411, 154] on li "In Person" at bounding box center [439, 157] width 124 height 18
type input "********"
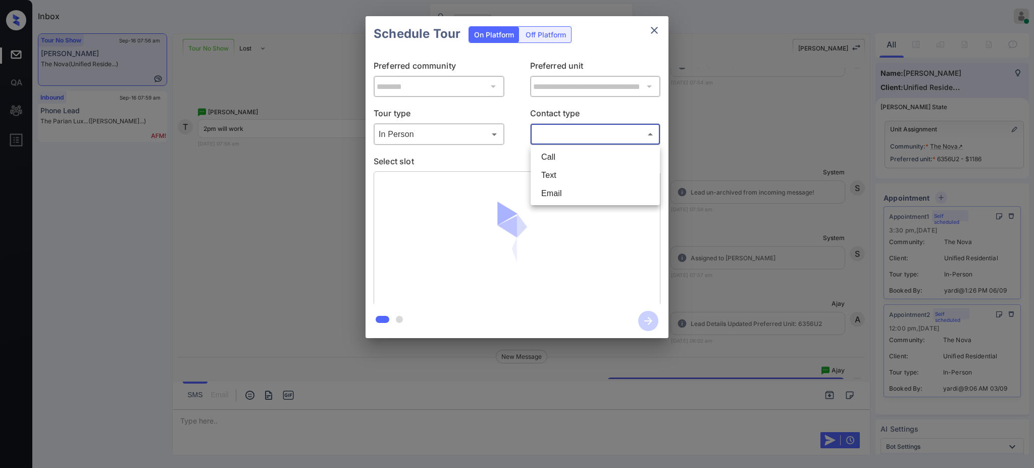
click at [575, 127] on body "Inbox Ajay Kumar Online Set yourself offline Set yourself on break Profile Swit…" at bounding box center [517, 234] width 1034 height 468
click at [550, 170] on li "Text" at bounding box center [595, 175] width 124 height 18
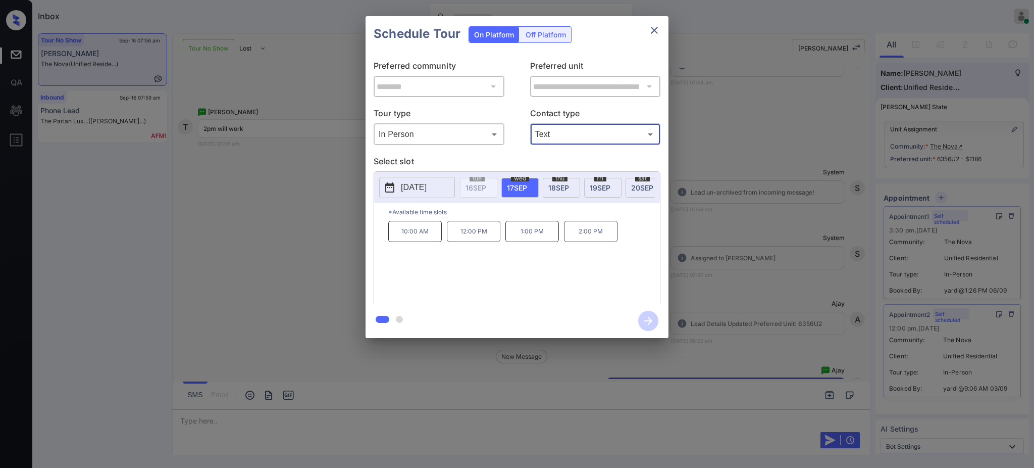
type input "****"
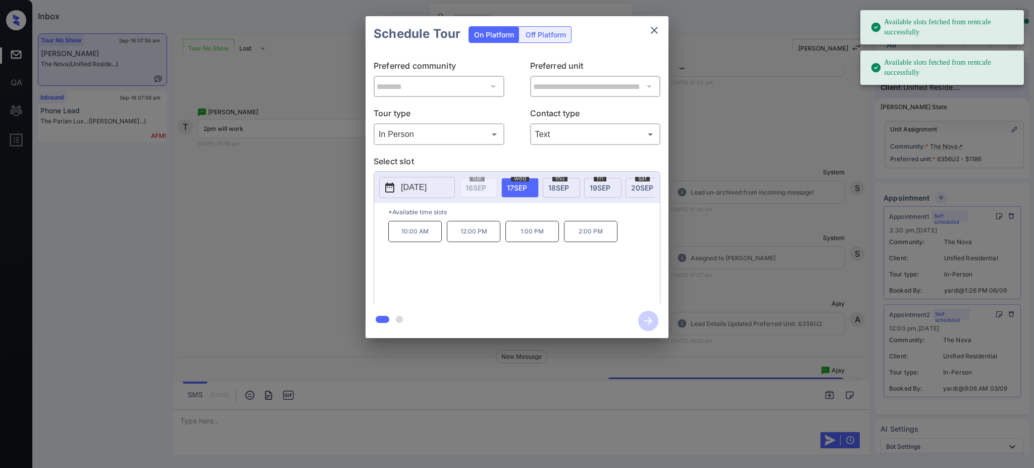
click at [634, 185] on span "20 SEP" at bounding box center [642, 187] width 22 height 9
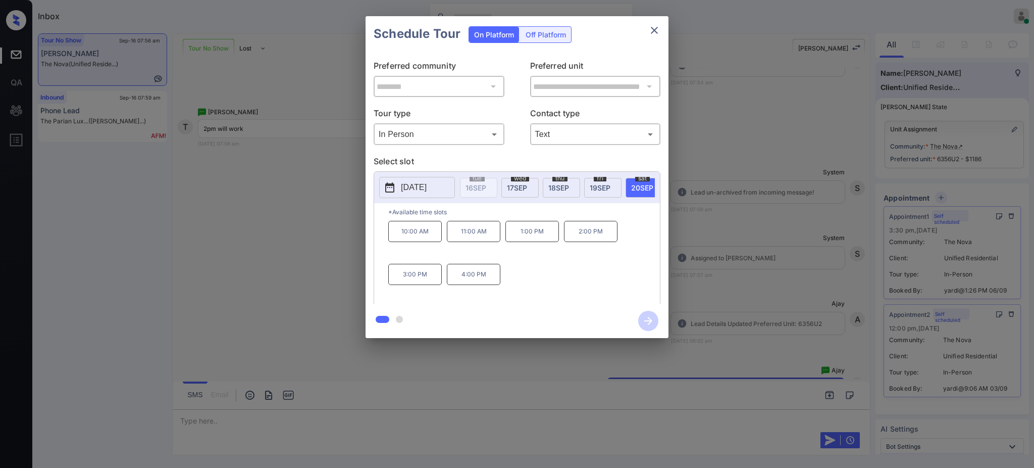
click at [579, 242] on p "2:00 PM" at bounding box center [591, 231] width 54 height 21
click at [648, 319] on icon "button" at bounding box center [648, 321] width 20 height 20
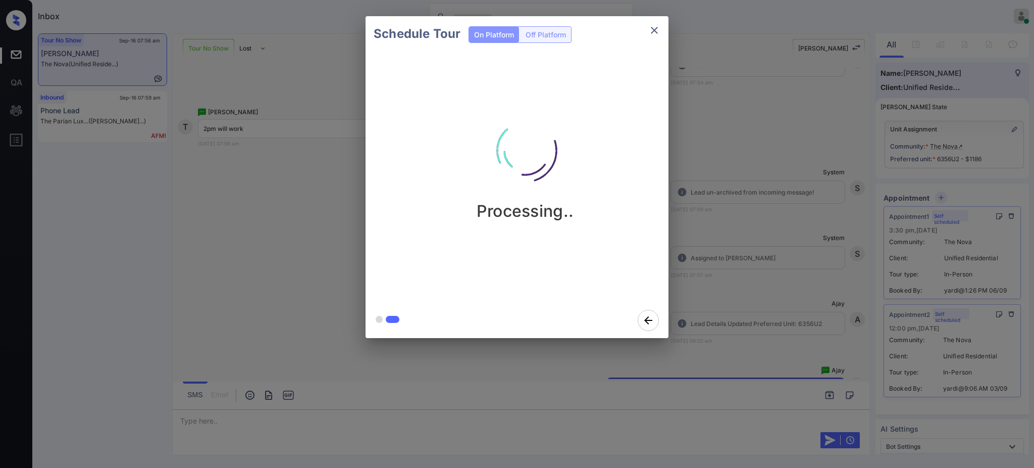
click at [788, 318] on div "Schedule Tour On Platform Off Platform Processing.." at bounding box center [517, 177] width 1034 height 354
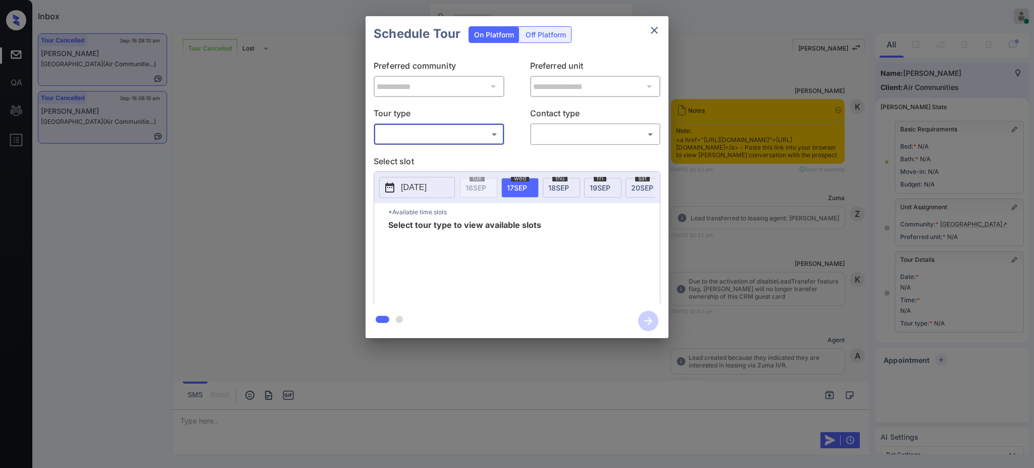
scroll to position [44, 0]
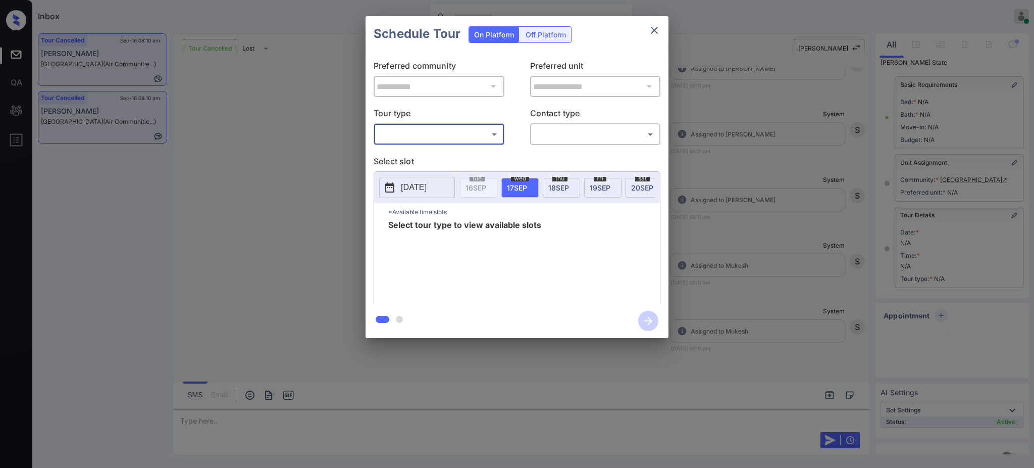
click at [428, 133] on body "Inbox [PERSON_NAME] Online Set yourself offline Set yourself on break Profile S…" at bounding box center [517, 234] width 1034 height 468
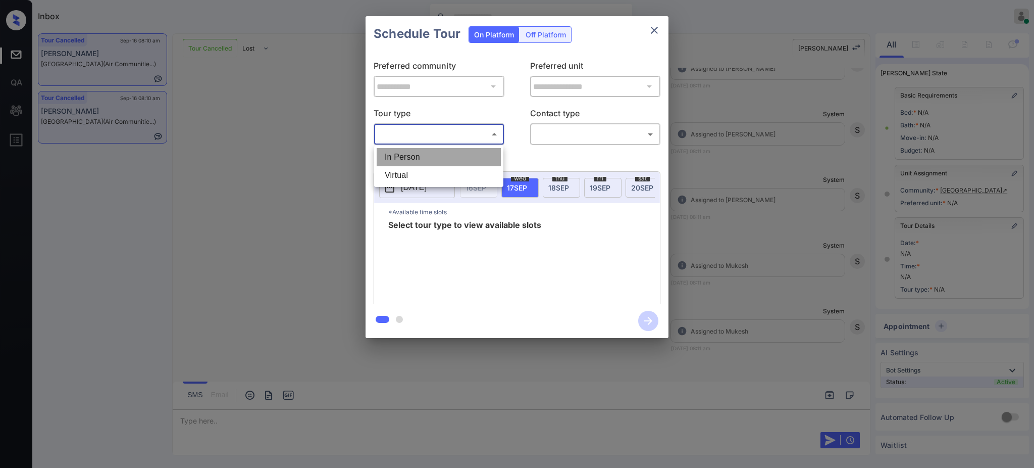
click at [415, 151] on li "In Person" at bounding box center [439, 157] width 124 height 18
type input "********"
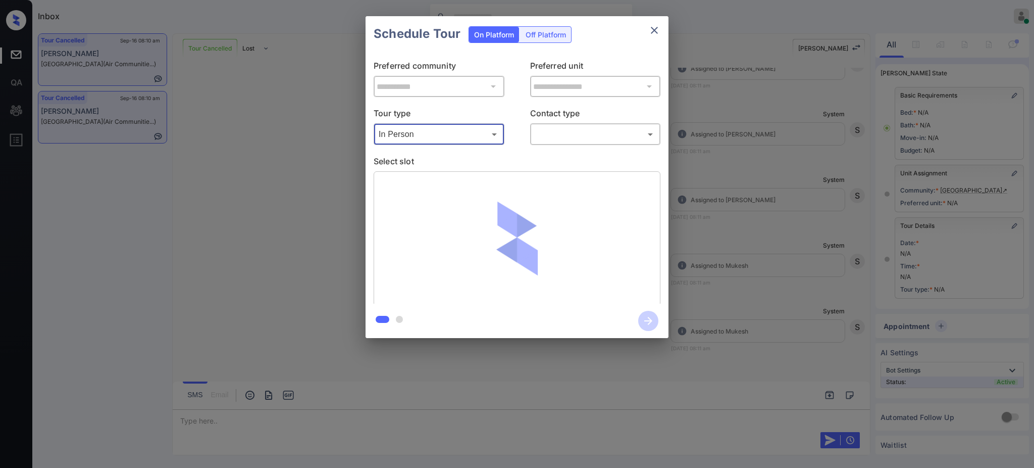
click at [554, 133] on body "Inbox [PERSON_NAME] Online Set yourself offline Set yourself on break Profile S…" at bounding box center [517, 234] width 1034 height 468
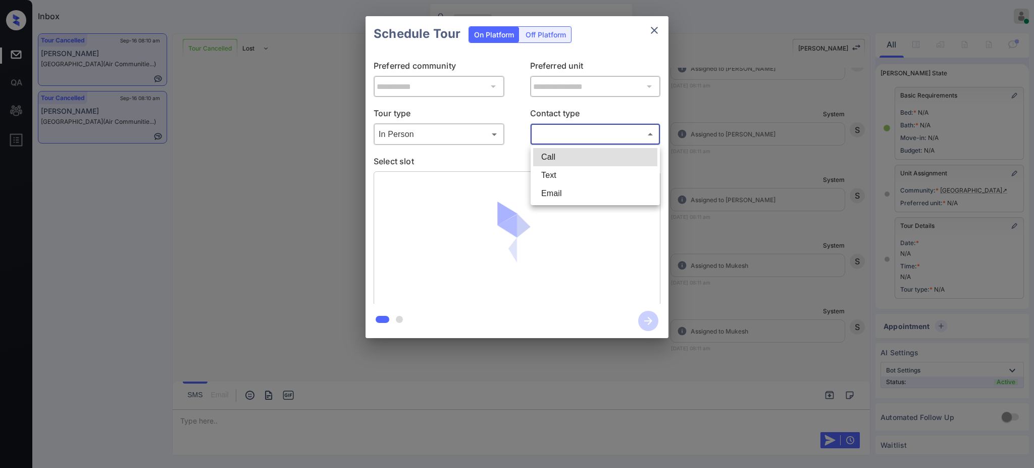
click at [555, 135] on div at bounding box center [517, 234] width 1034 height 468
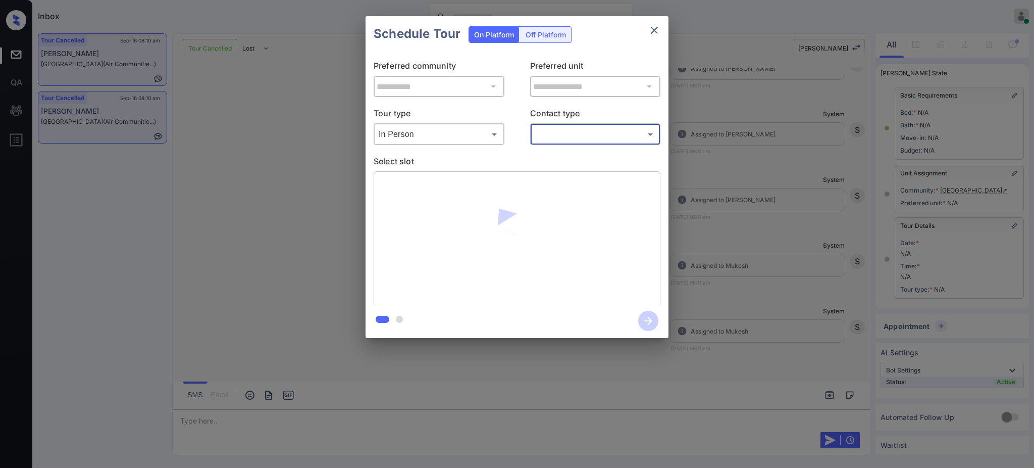
click at [554, 174] on div at bounding box center [517, 238] width 287 height 135
click at [554, 137] on body "Inbox [PERSON_NAME] Online Set yourself offline Set yourself on break Profile S…" at bounding box center [517, 234] width 1034 height 468
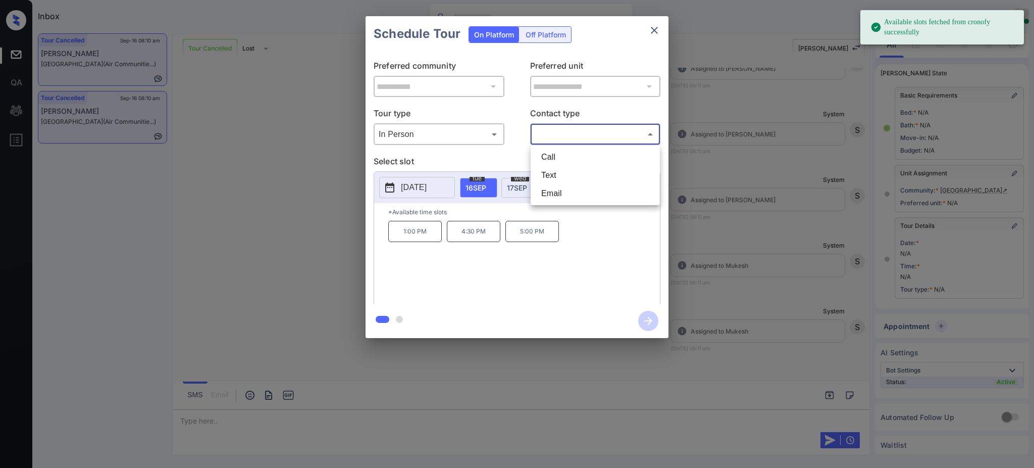
click at [551, 172] on li "Text" at bounding box center [595, 175] width 124 height 18
type input "****"
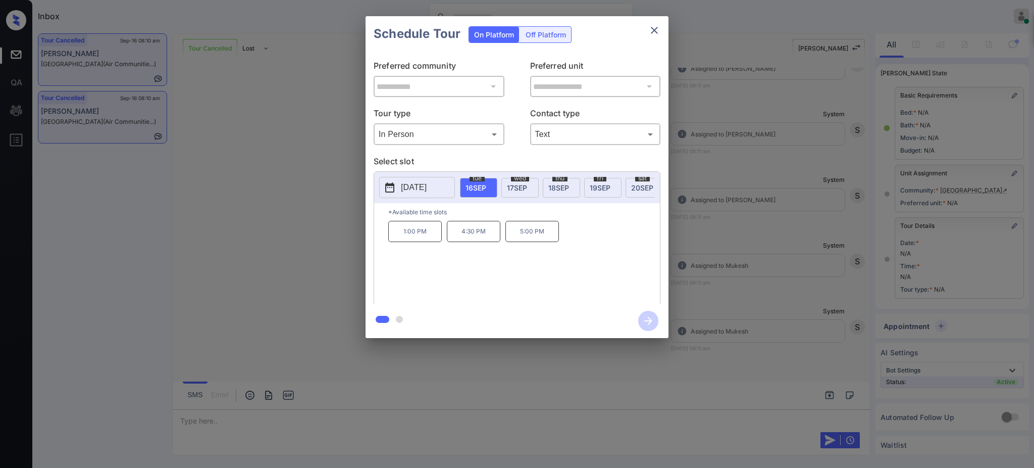
click at [425, 186] on p "[DATE]" at bounding box center [414, 187] width 26 height 12
click at [219, 424] on div at bounding box center [517, 234] width 1034 height 468
